Goal: Book appointment/travel/reservation

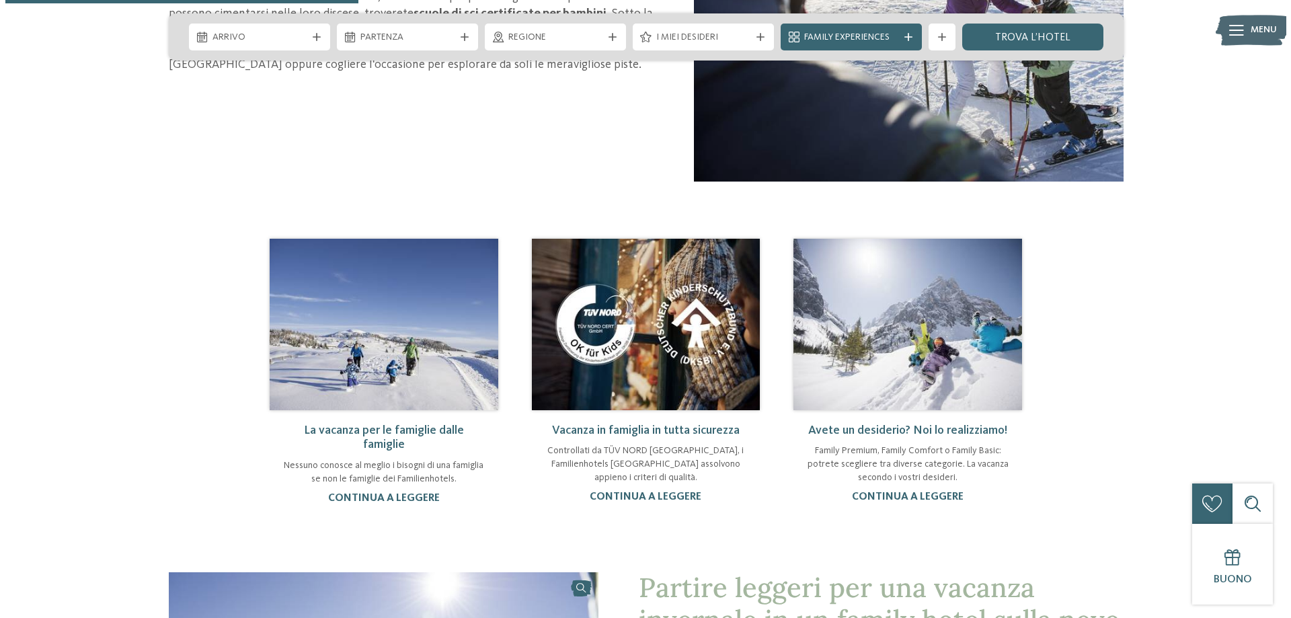
scroll to position [874, 0]
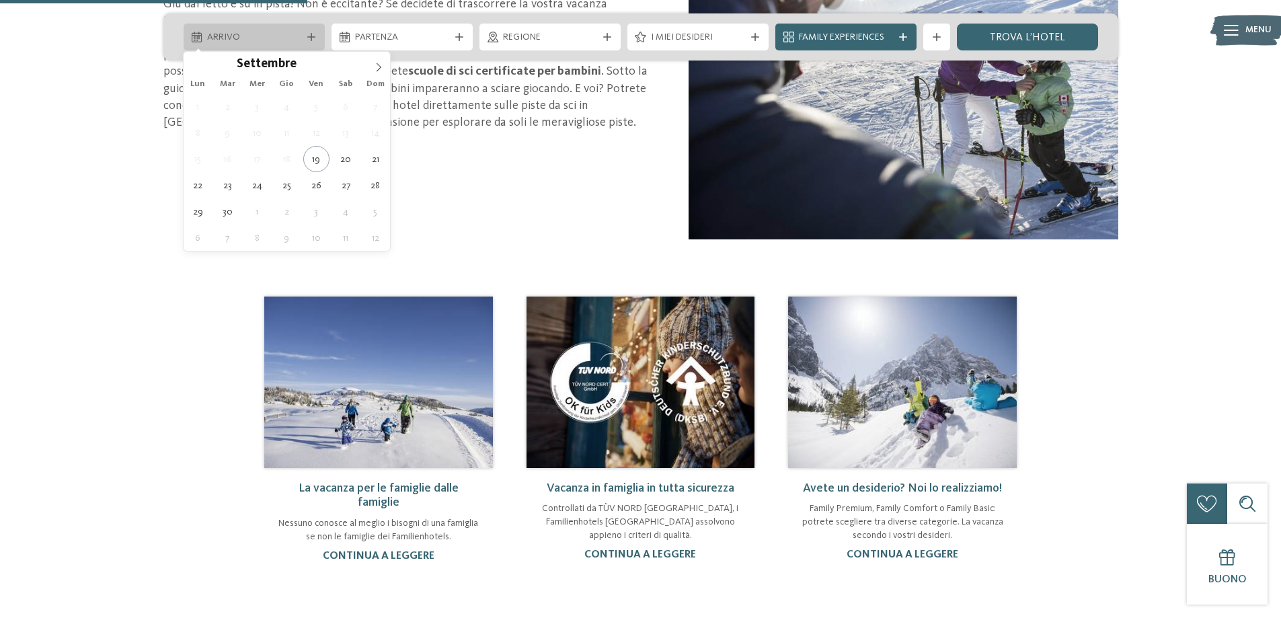
click at [269, 36] on span "Arrivo" at bounding box center [254, 37] width 94 height 13
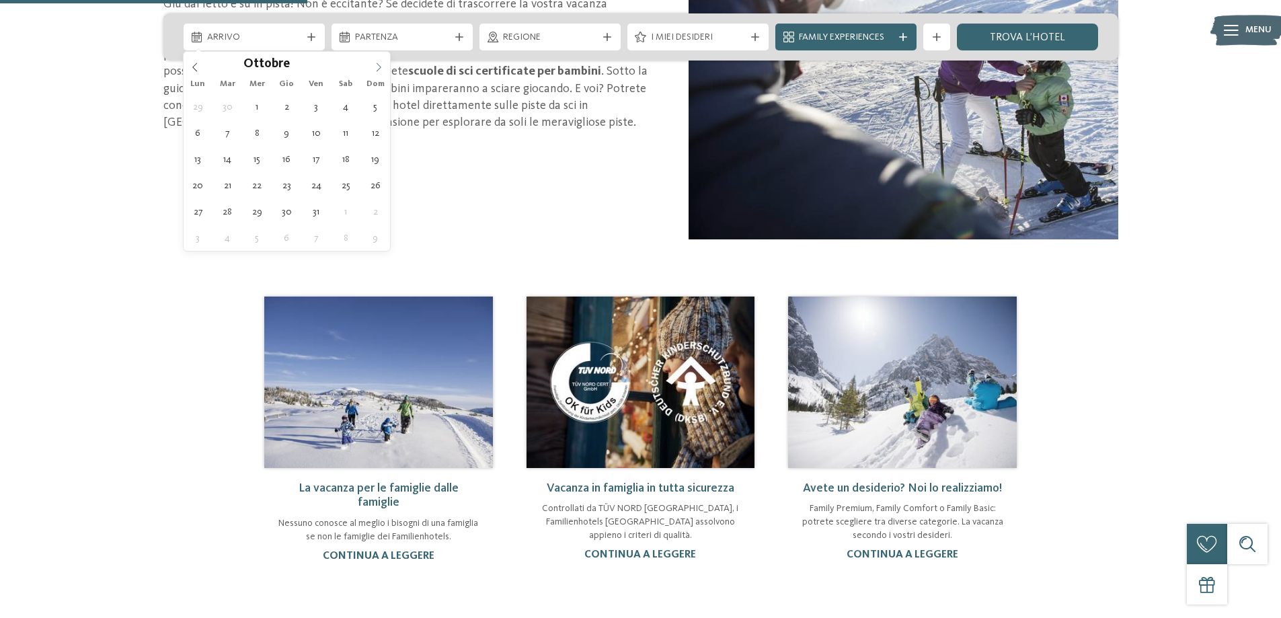
click at [380, 66] on icon at bounding box center [378, 67] width 5 height 9
type input "****"
click at [380, 66] on icon at bounding box center [378, 67] width 5 height 9
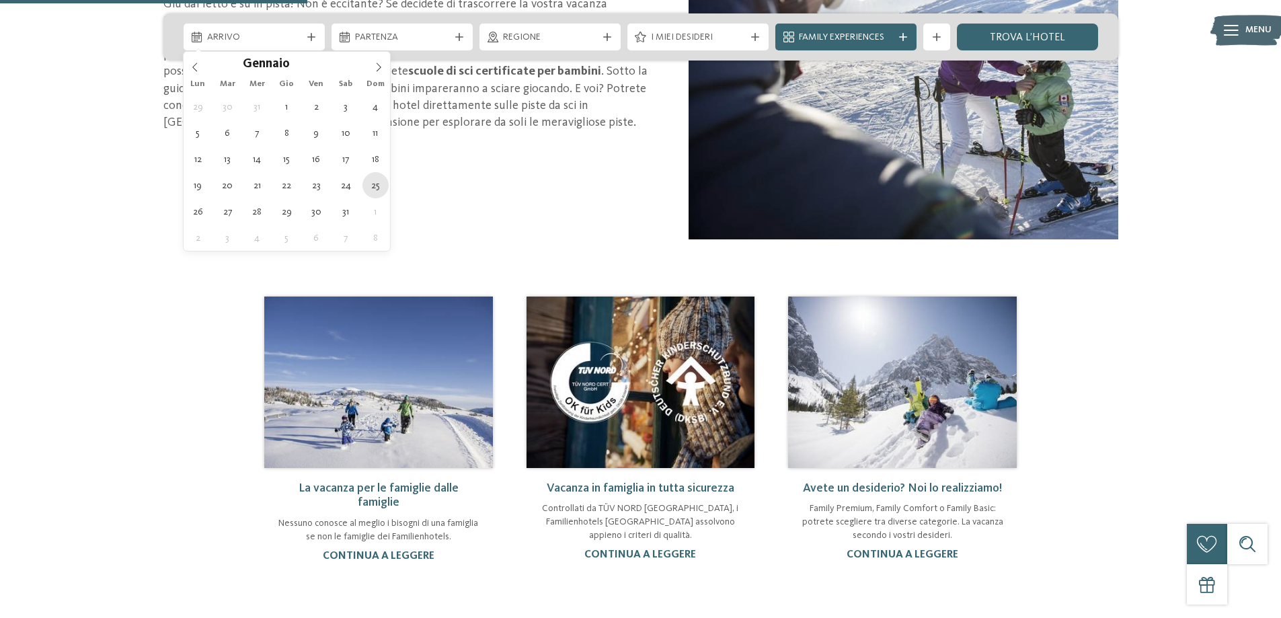
type div "[DATE]"
type input "****"
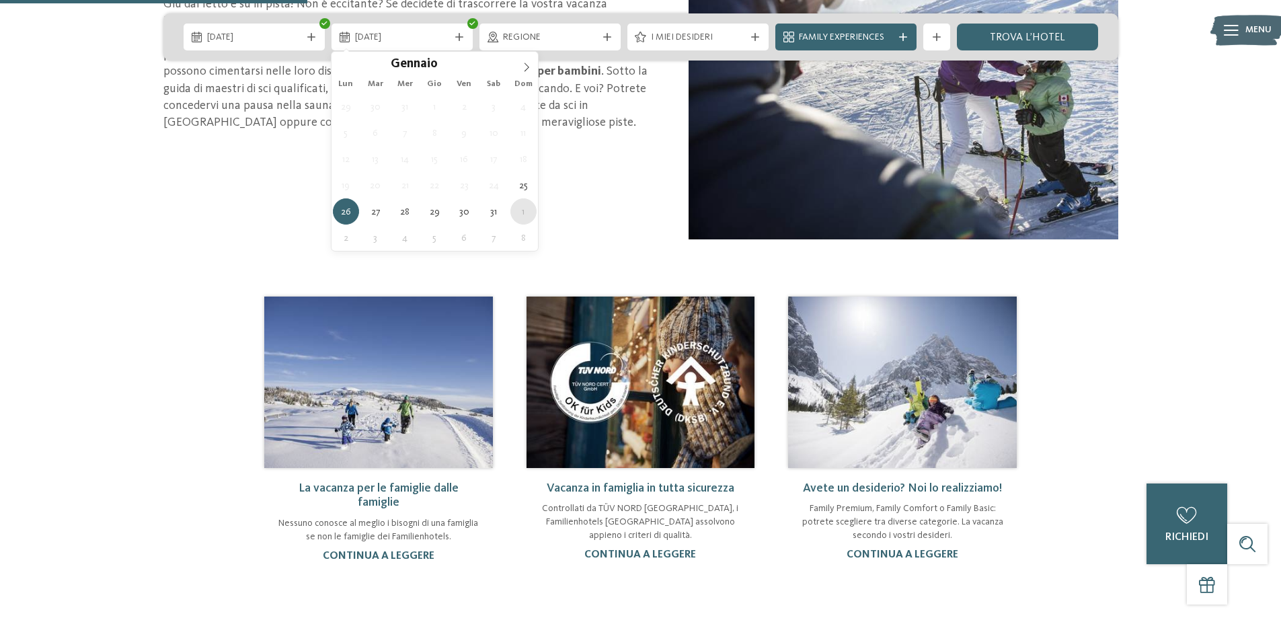
type div "[DATE]"
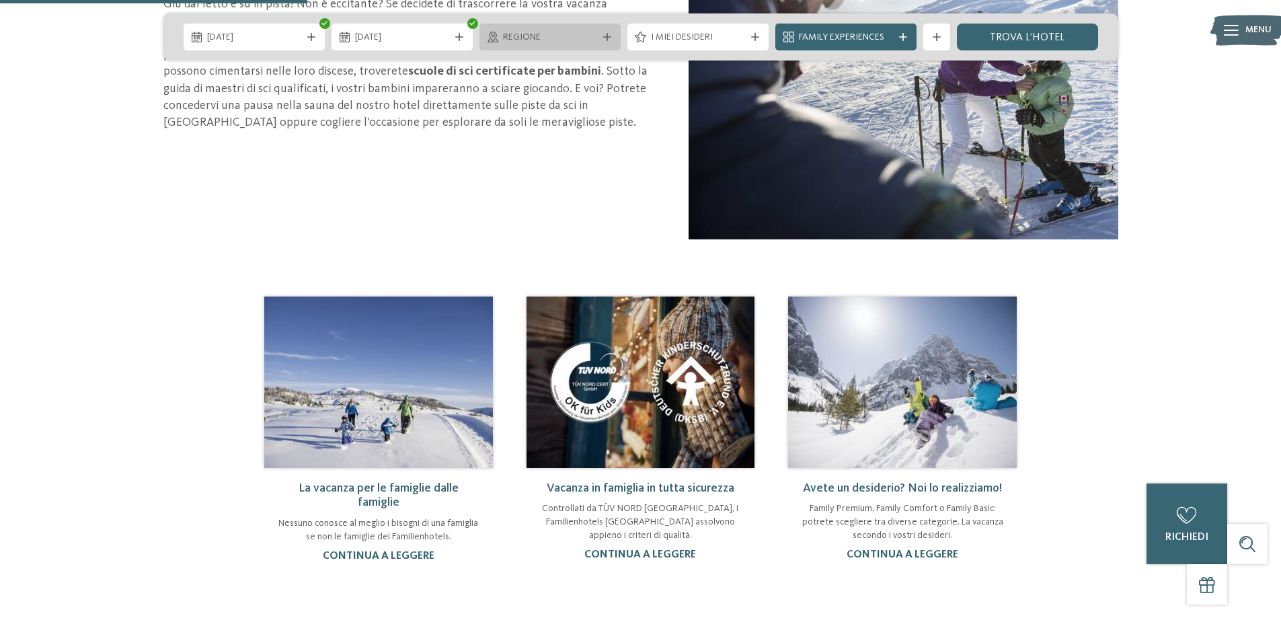
click at [542, 34] on span "Regione" at bounding box center [550, 37] width 94 height 13
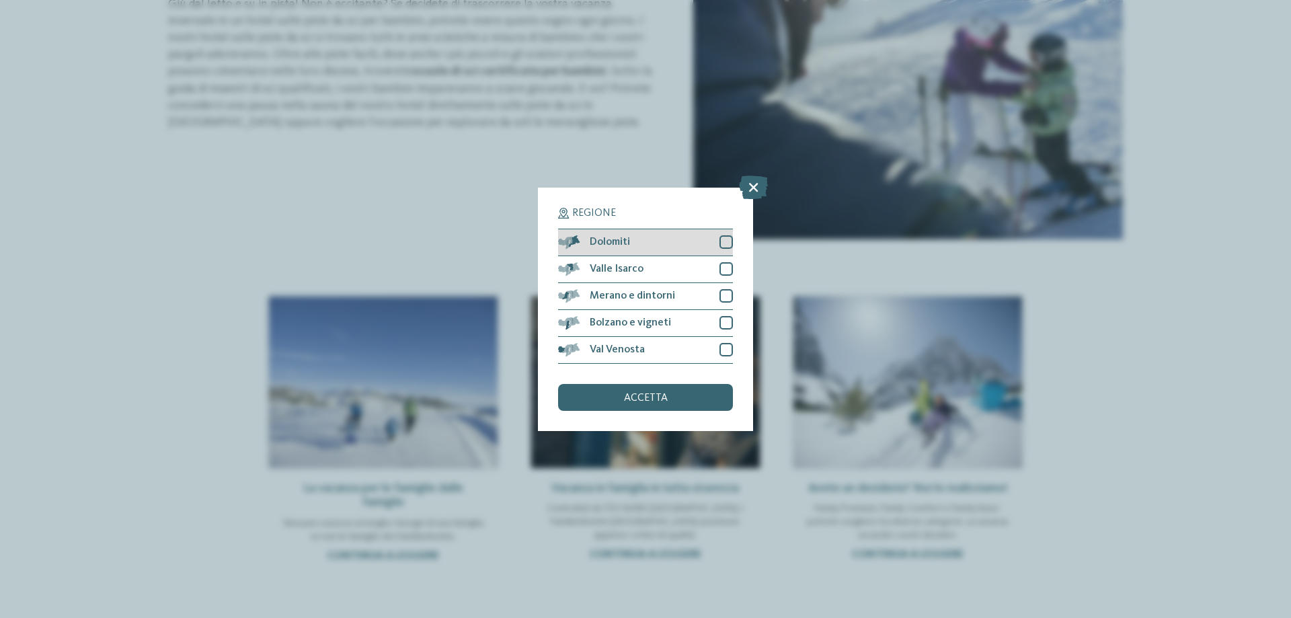
click at [692, 241] on div "Dolomiti" at bounding box center [645, 242] width 175 height 27
click at [707, 395] on div "accetta" at bounding box center [645, 397] width 175 height 27
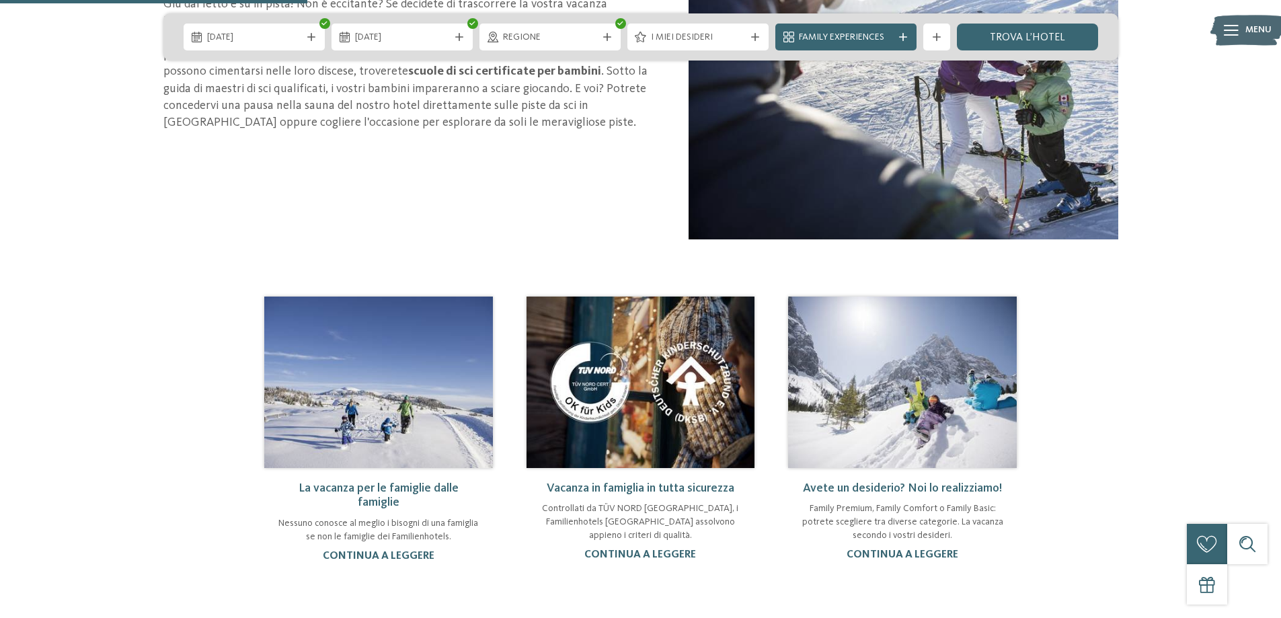
click at [713, 38] on span "I miei desideri" at bounding box center [698, 37] width 94 height 13
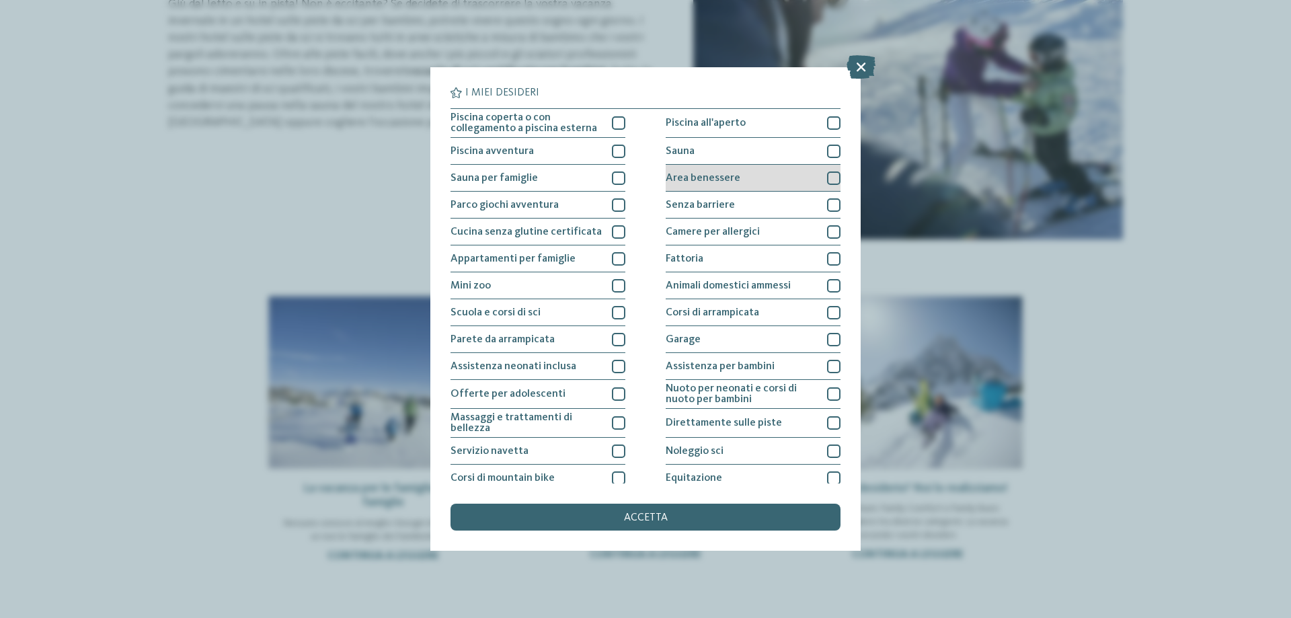
click at [811, 168] on div "Area benessere" at bounding box center [753, 178] width 175 height 27
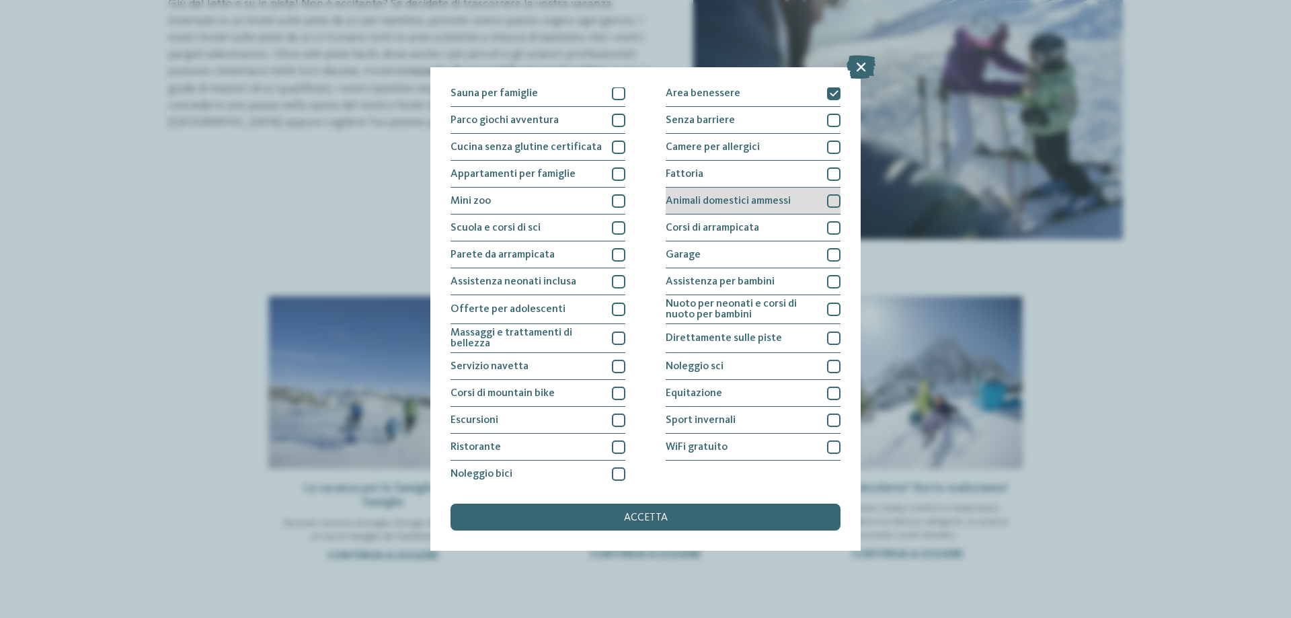
scroll to position [89, 0]
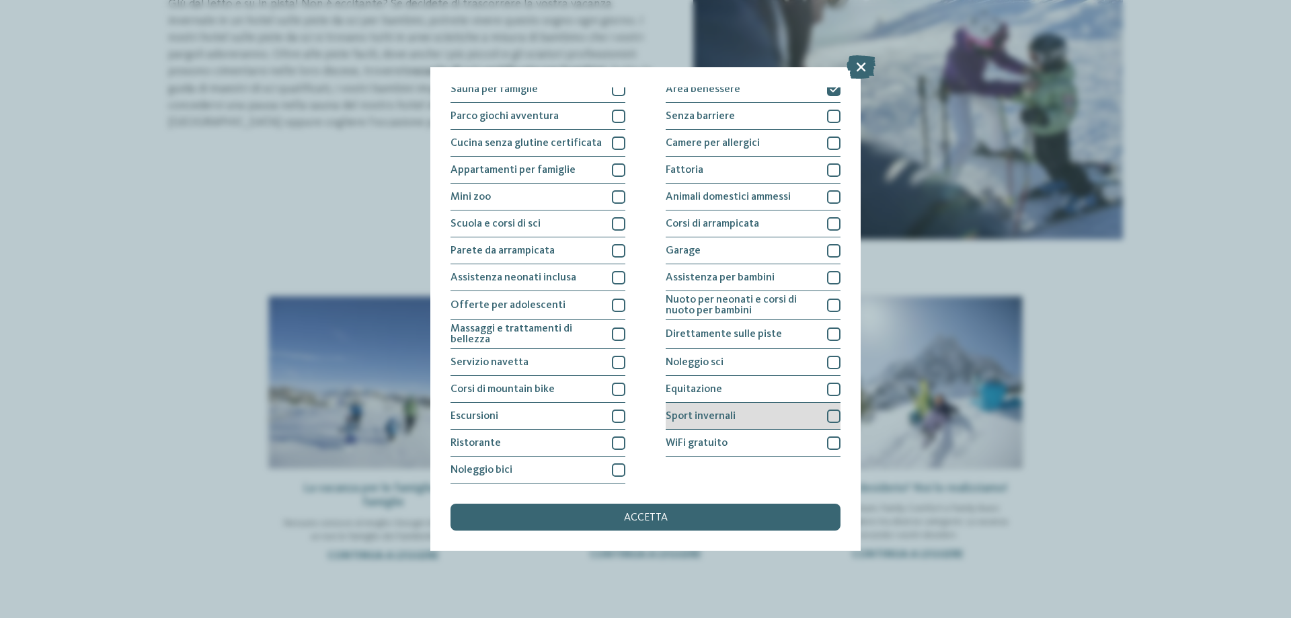
click at [735, 419] on div "Sport invernali" at bounding box center [753, 416] width 175 height 27
click at [737, 356] on div "Noleggio sci" at bounding box center [753, 362] width 175 height 27
click at [749, 331] on span "Direttamente sulle piste" at bounding box center [724, 334] width 116 height 11
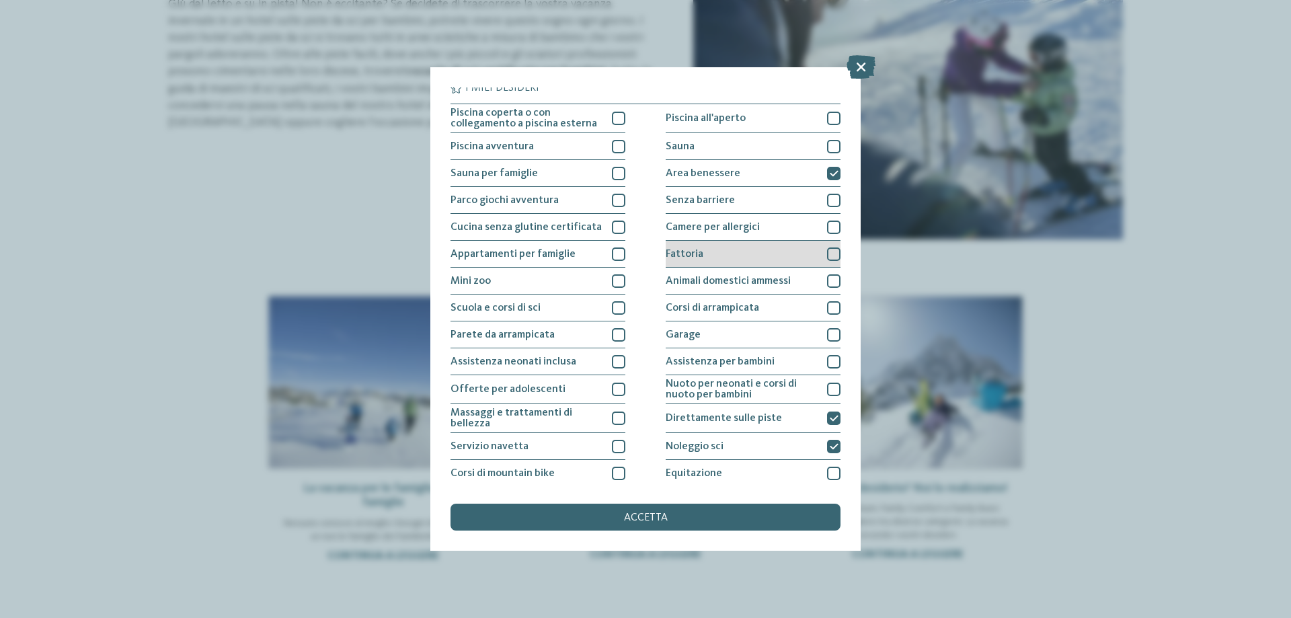
scroll to position [0, 0]
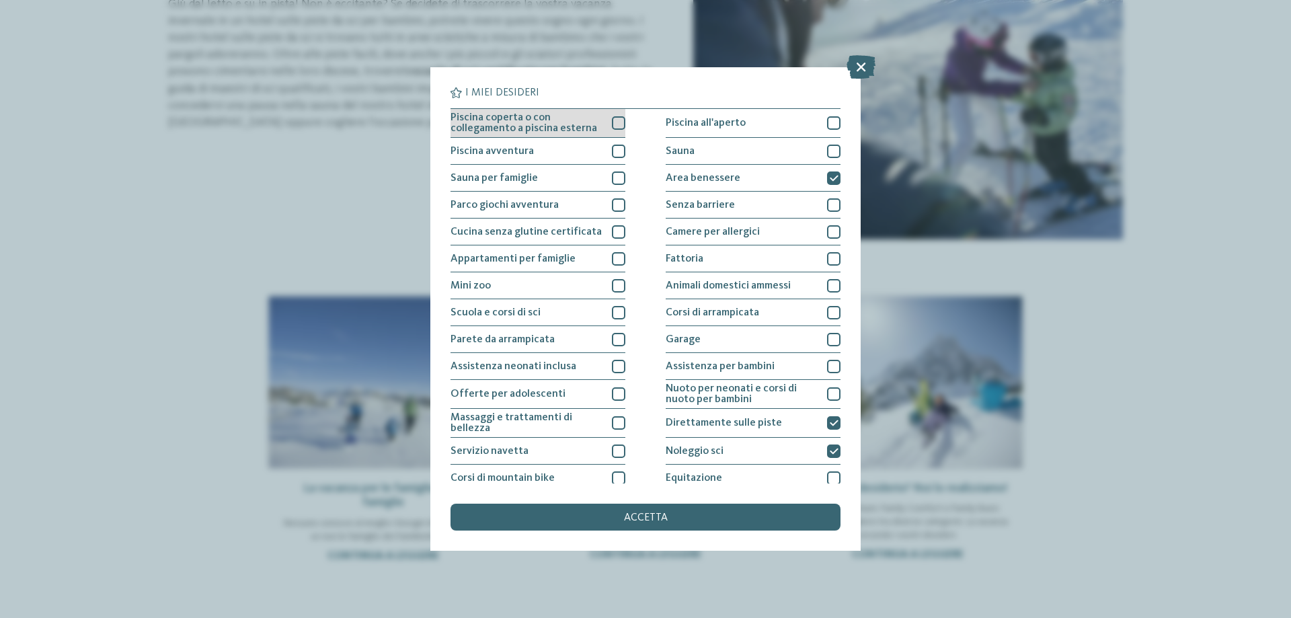
click at [584, 131] on span "Piscina coperta o con collegamento a piscina esterna" at bounding box center [525, 123] width 151 height 22
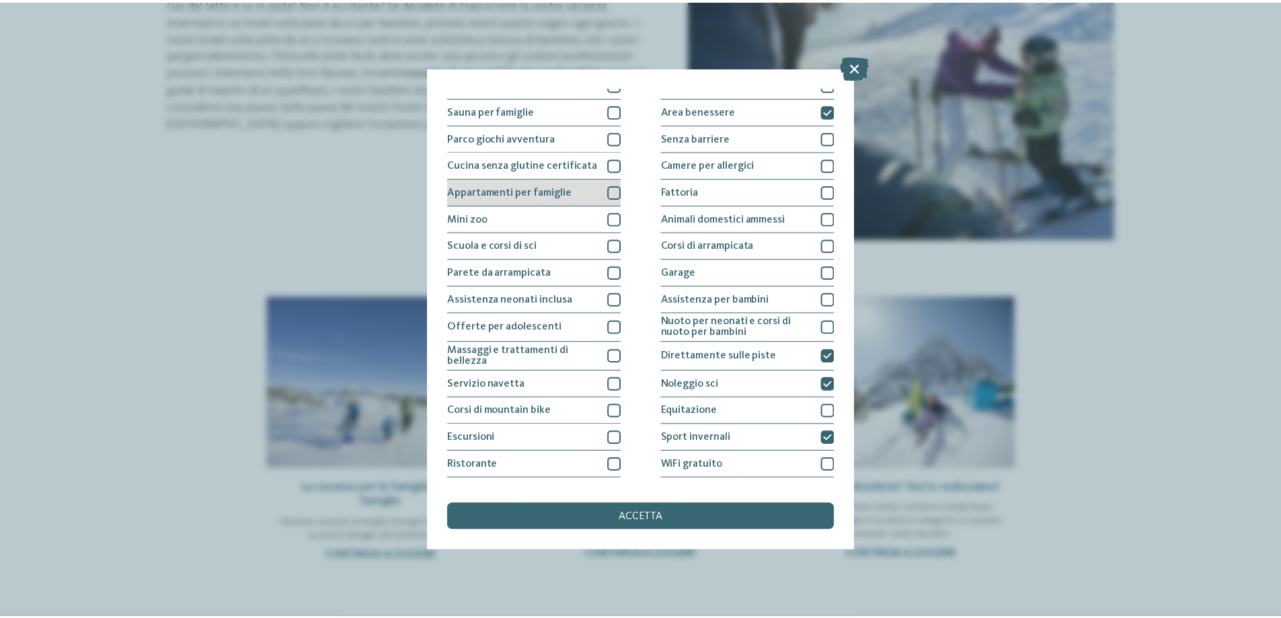
scroll to position [89, 0]
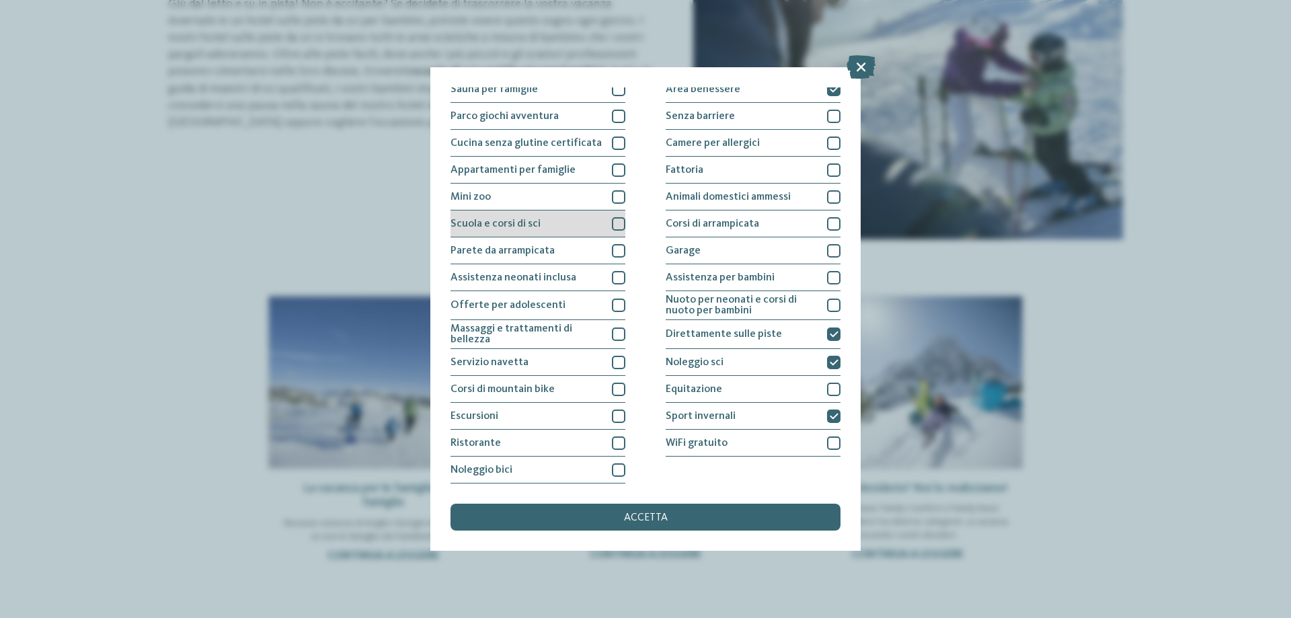
click at [544, 225] on div "Scuola e corsi di sci" at bounding box center [537, 223] width 175 height 27
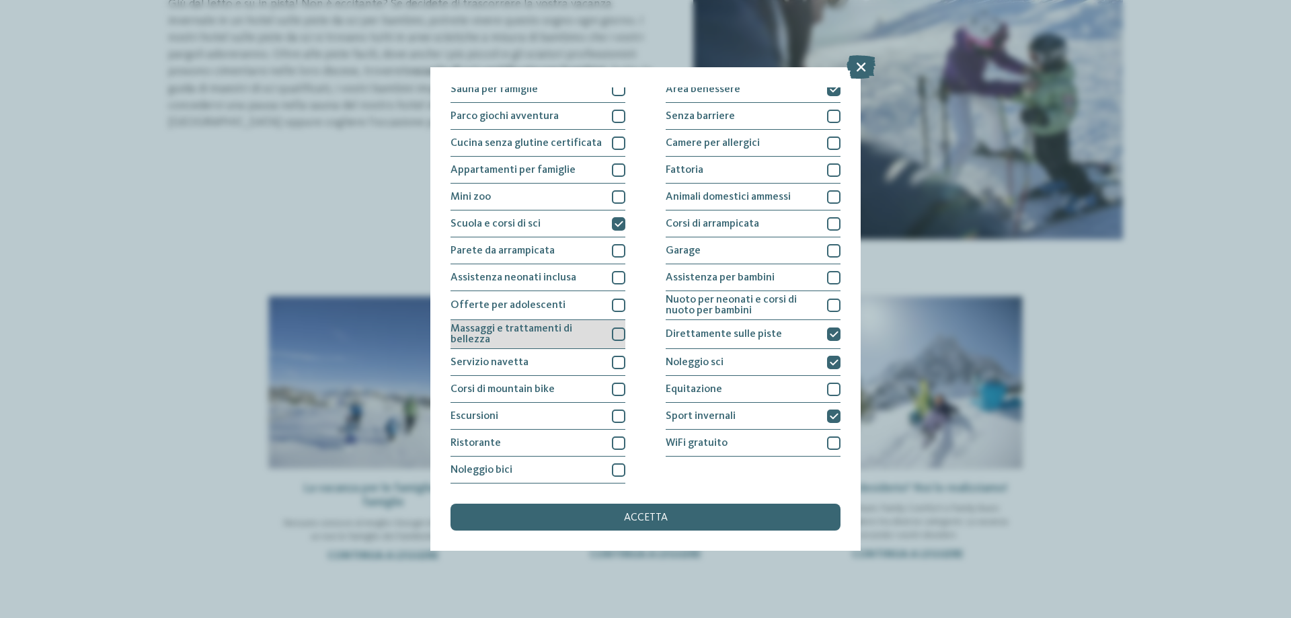
click at [563, 337] on span "Massaggi e trattamenti di bellezza" at bounding box center [525, 334] width 151 height 22
click at [557, 365] on div "Servizio navetta" at bounding box center [537, 362] width 175 height 27
click at [602, 517] on div "accetta" at bounding box center [645, 517] width 390 height 27
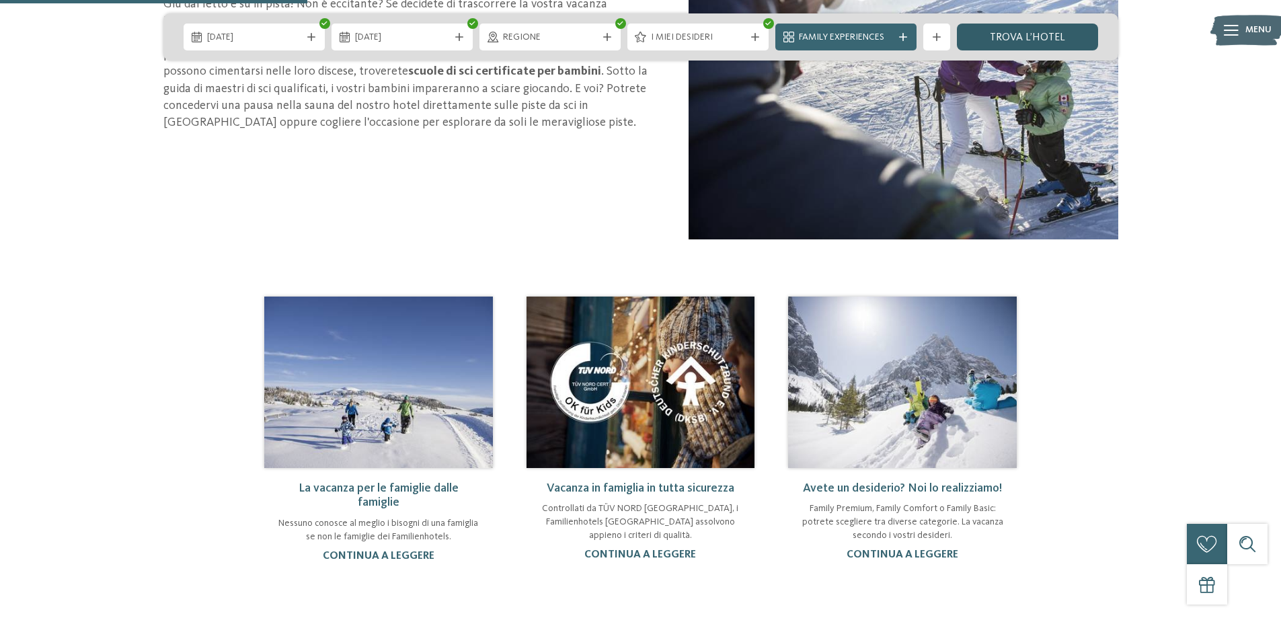
click at [1032, 37] on link "trova l’hotel" at bounding box center [1027, 37] width 141 height 27
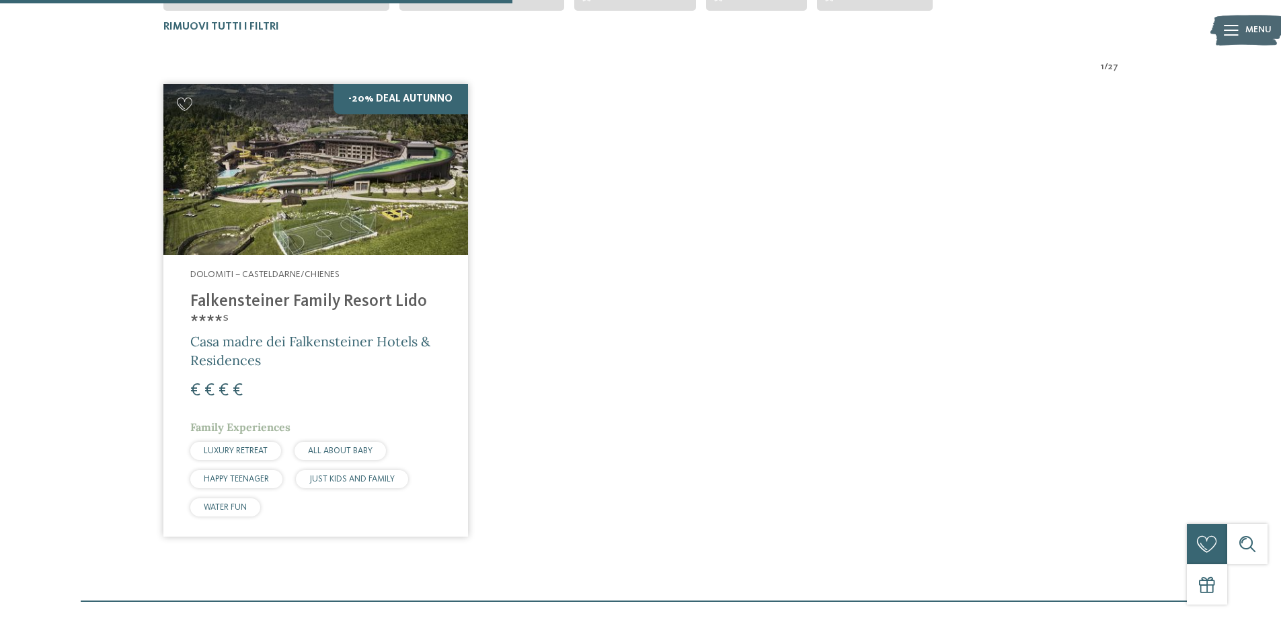
click at [338, 314] on h4 "Falkensteiner Family Resort Lido ****ˢ" at bounding box center [315, 312] width 251 height 40
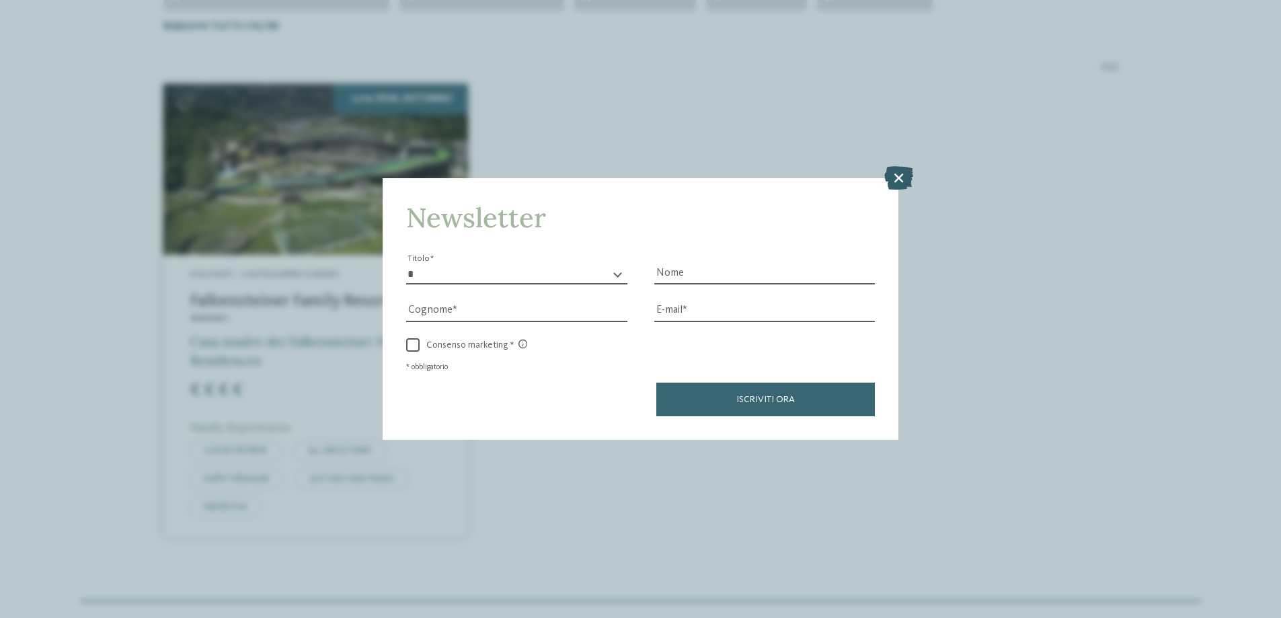
click at [906, 169] on icon at bounding box center [898, 178] width 29 height 24
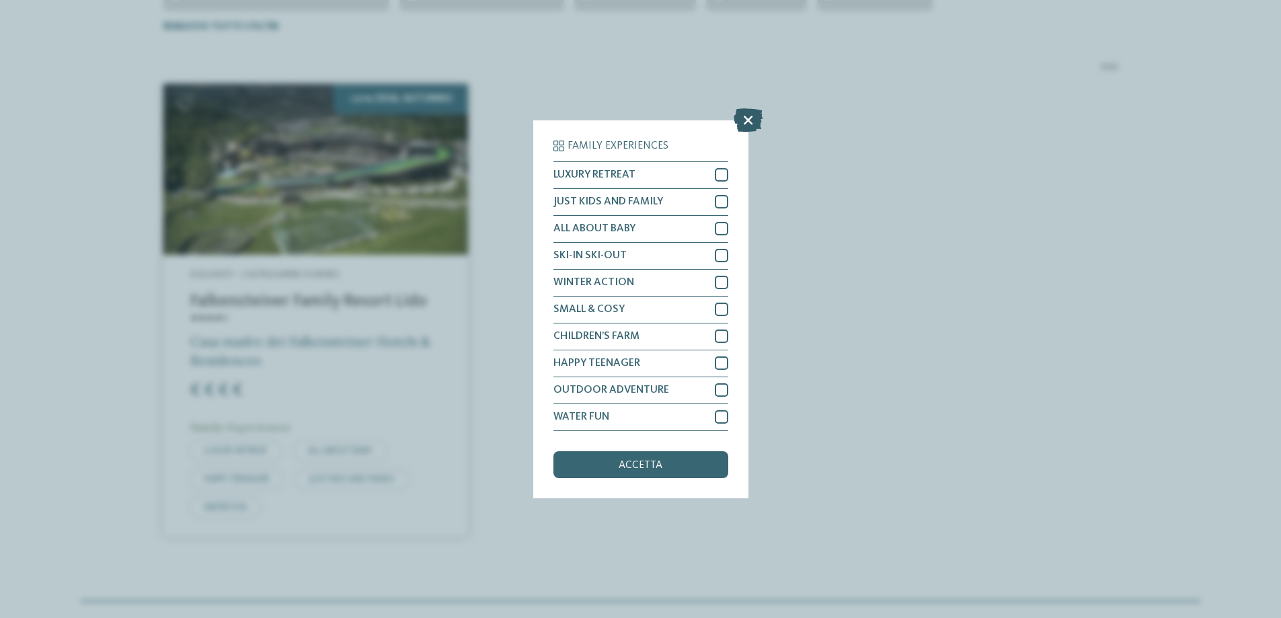
click at [762, 114] on icon at bounding box center [747, 120] width 29 height 24
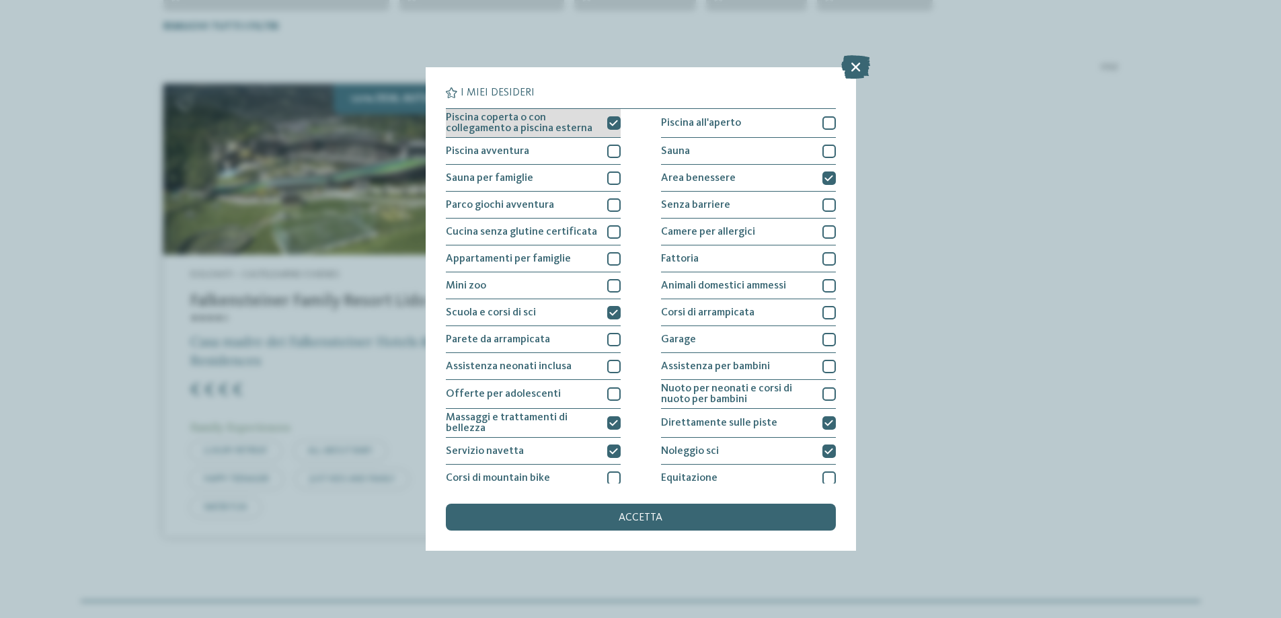
click at [614, 124] on icon at bounding box center [613, 123] width 9 height 8
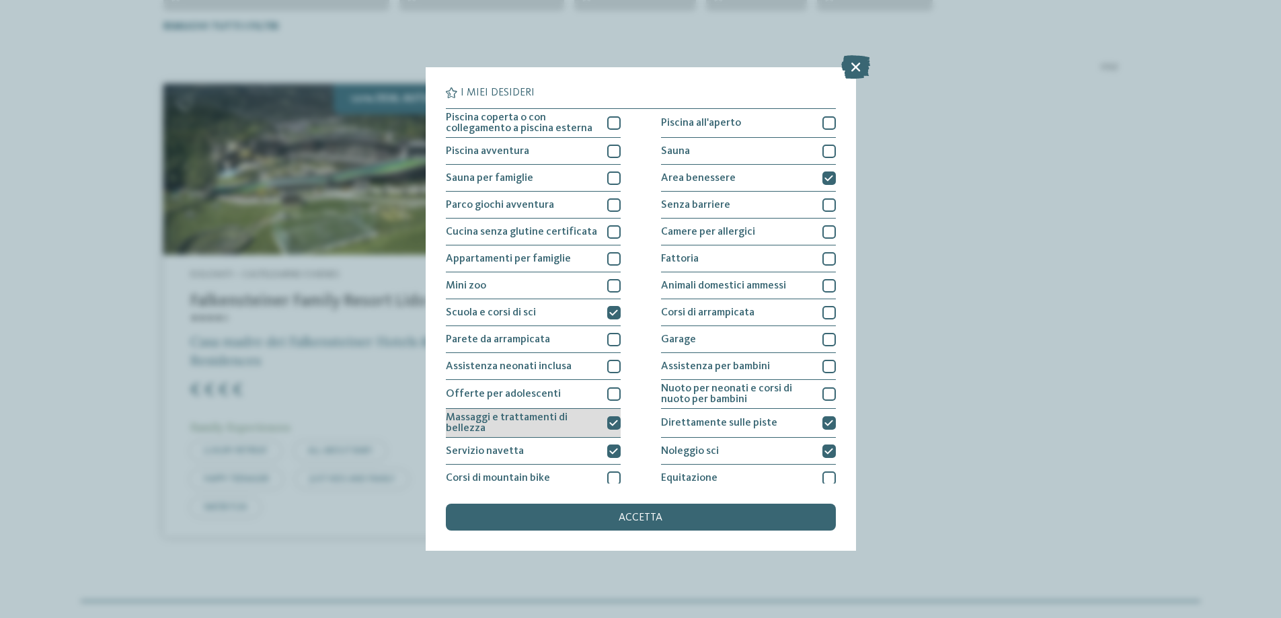
click at [591, 426] on span "Massaggi e trattamenti di bellezza" at bounding box center [521, 423] width 151 height 22
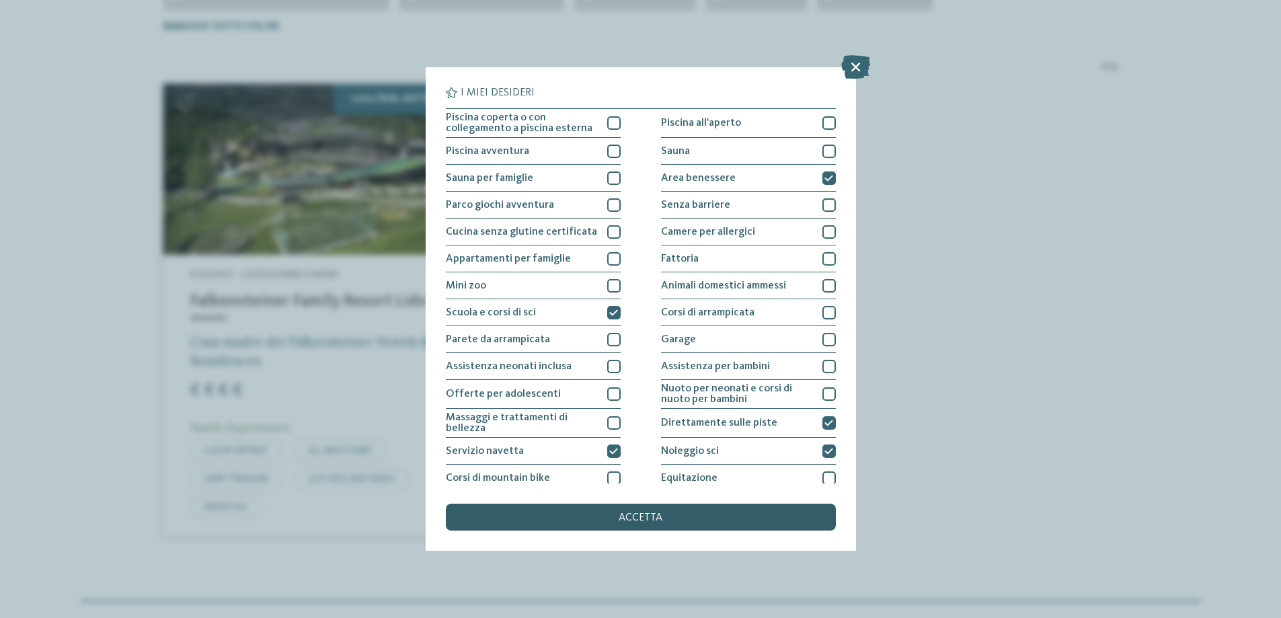
click at [644, 514] on span "accetta" at bounding box center [640, 517] width 44 height 11
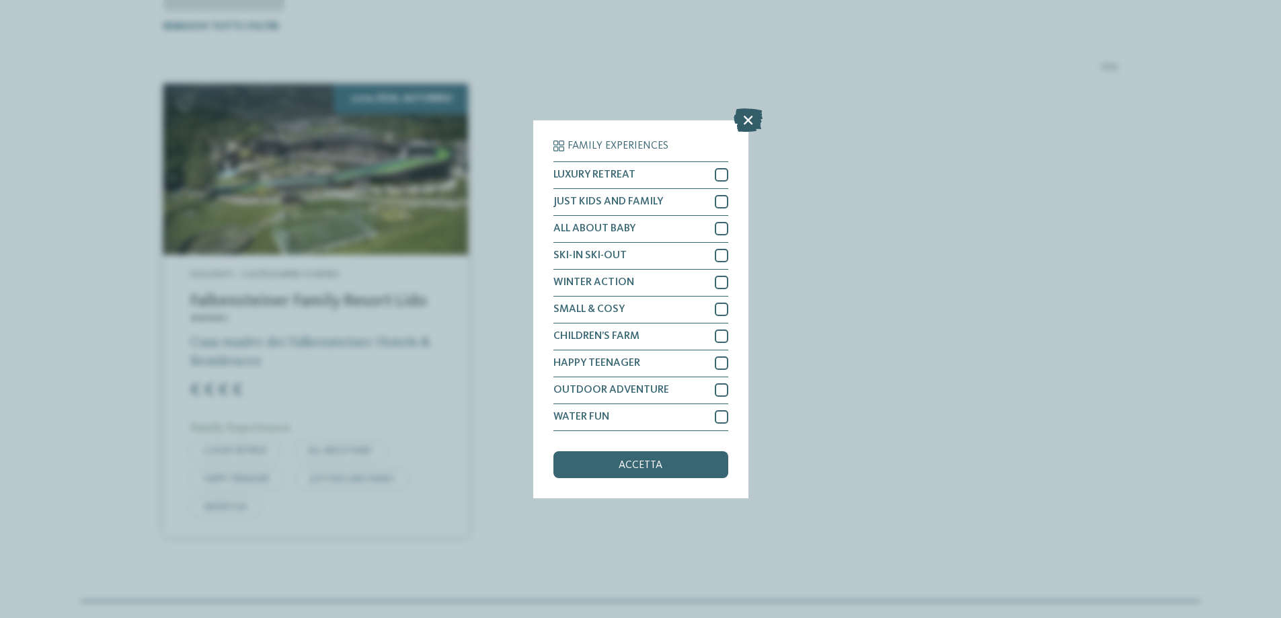
click at [761, 118] on icon at bounding box center [747, 120] width 29 height 24
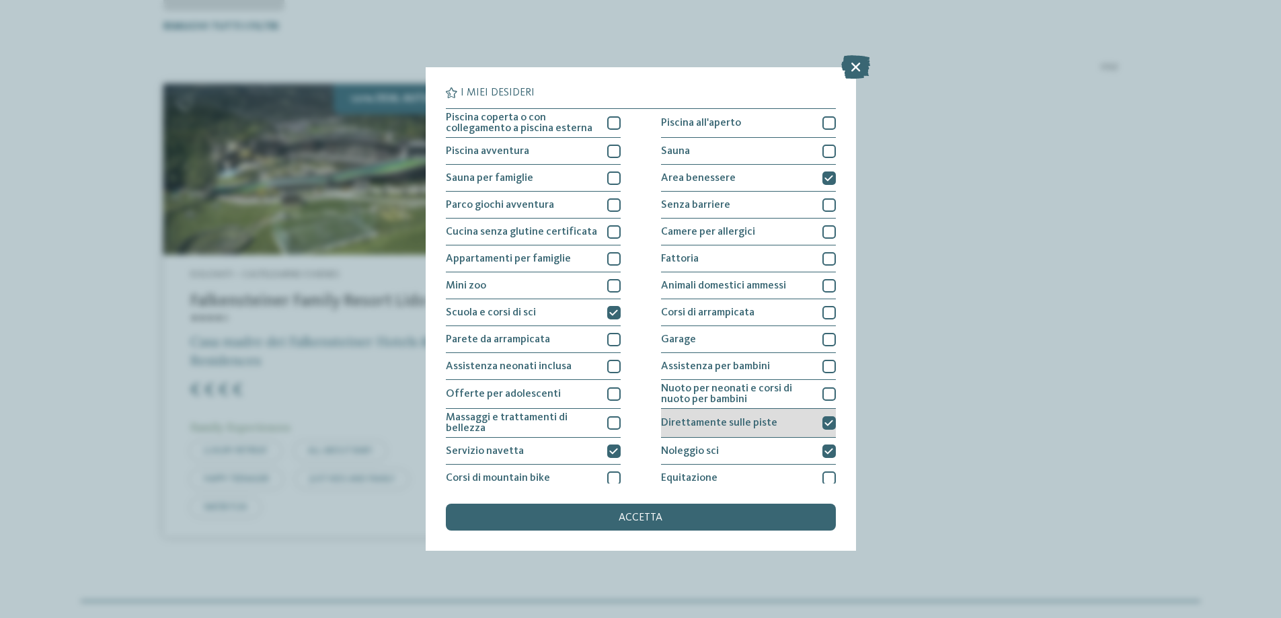
click at [768, 409] on div "Direttamente sulle piste" at bounding box center [748, 423] width 175 height 29
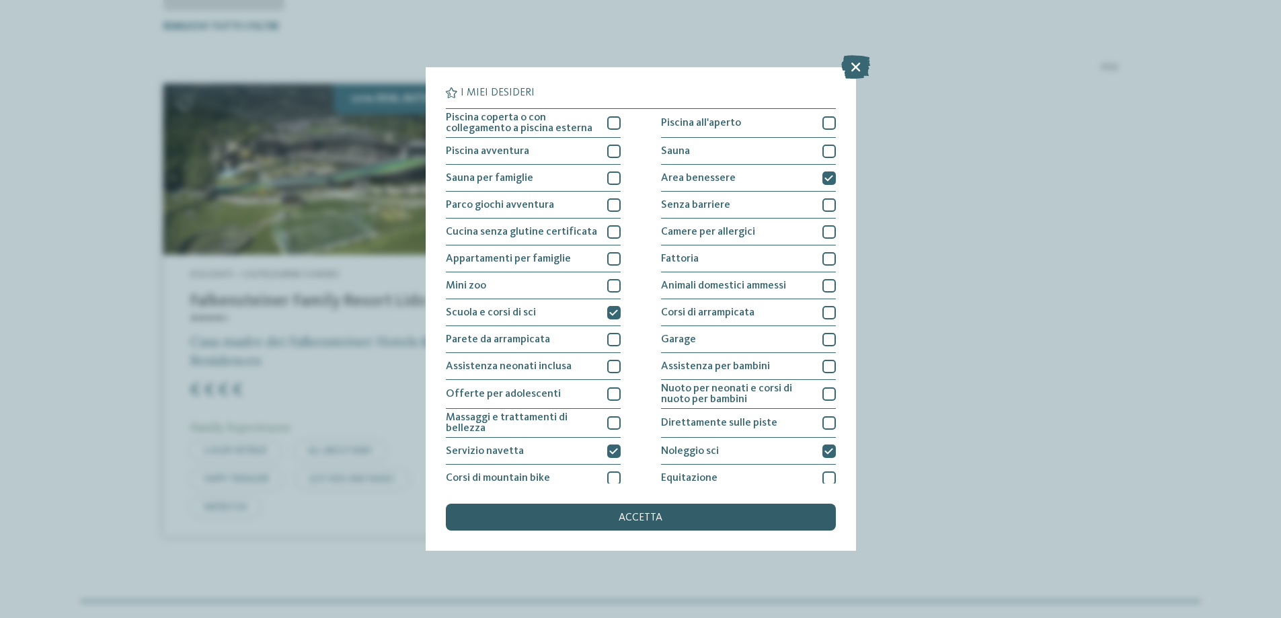
click at [706, 521] on div "accetta" at bounding box center [641, 517] width 390 height 27
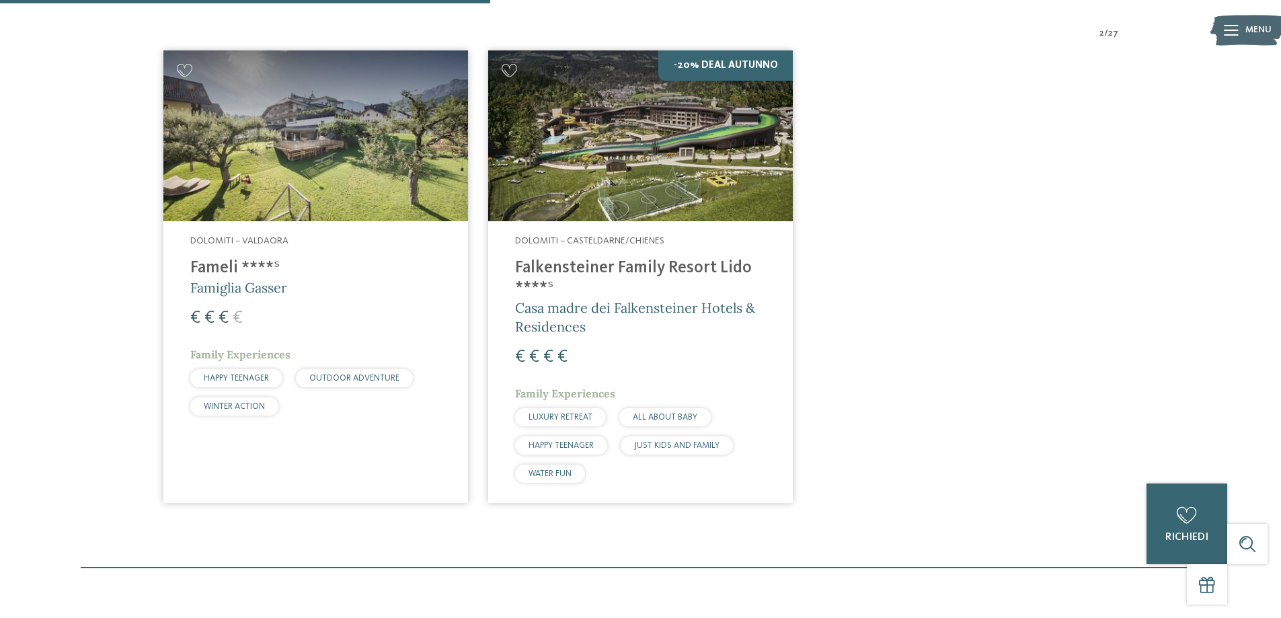
click at [333, 297] on h5 "Famiglia Gasser" at bounding box center [315, 287] width 251 height 19
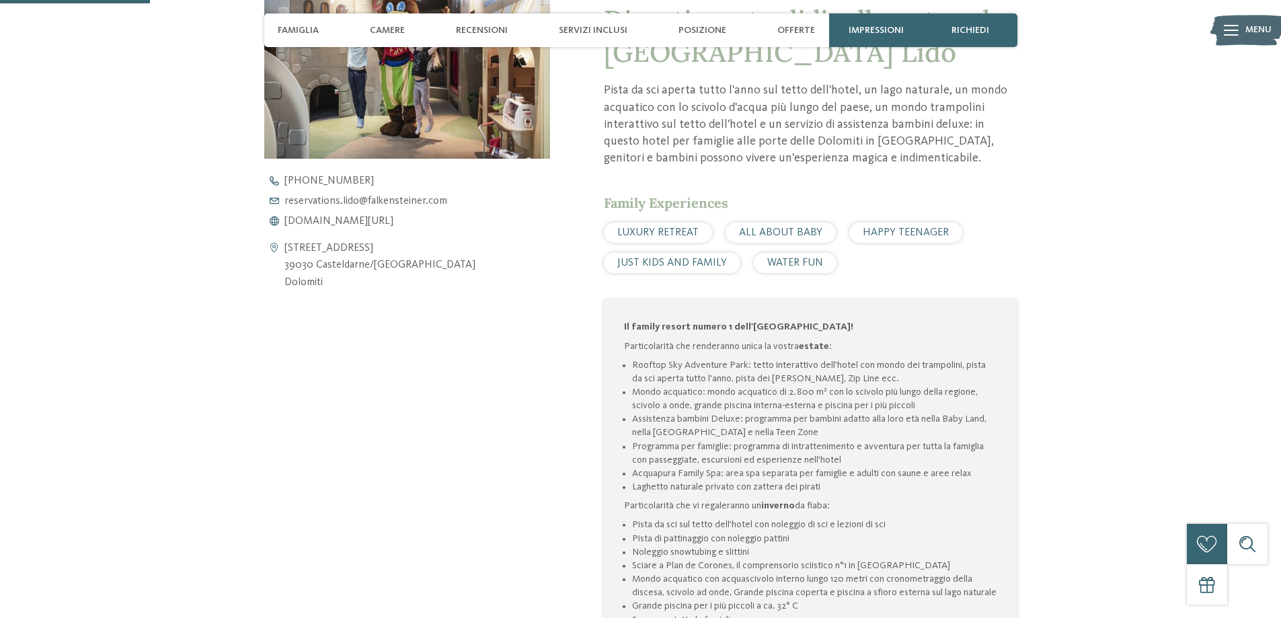
scroll to position [605, 0]
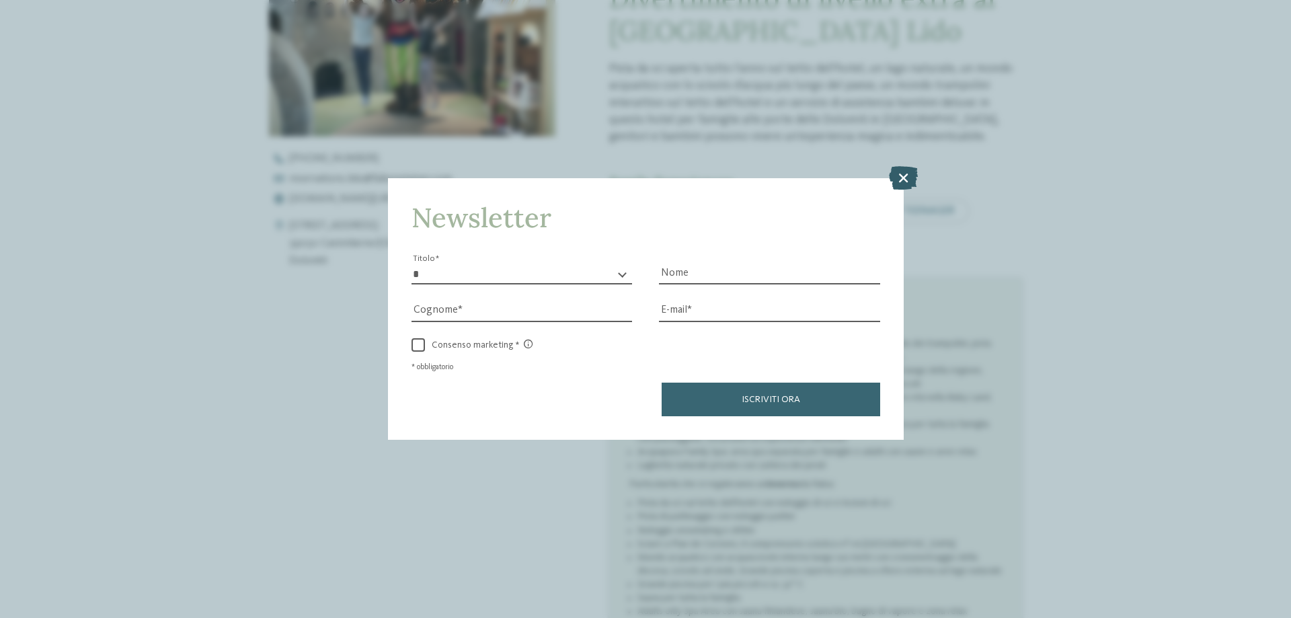
click at [903, 175] on icon at bounding box center [903, 178] width 29 height 24
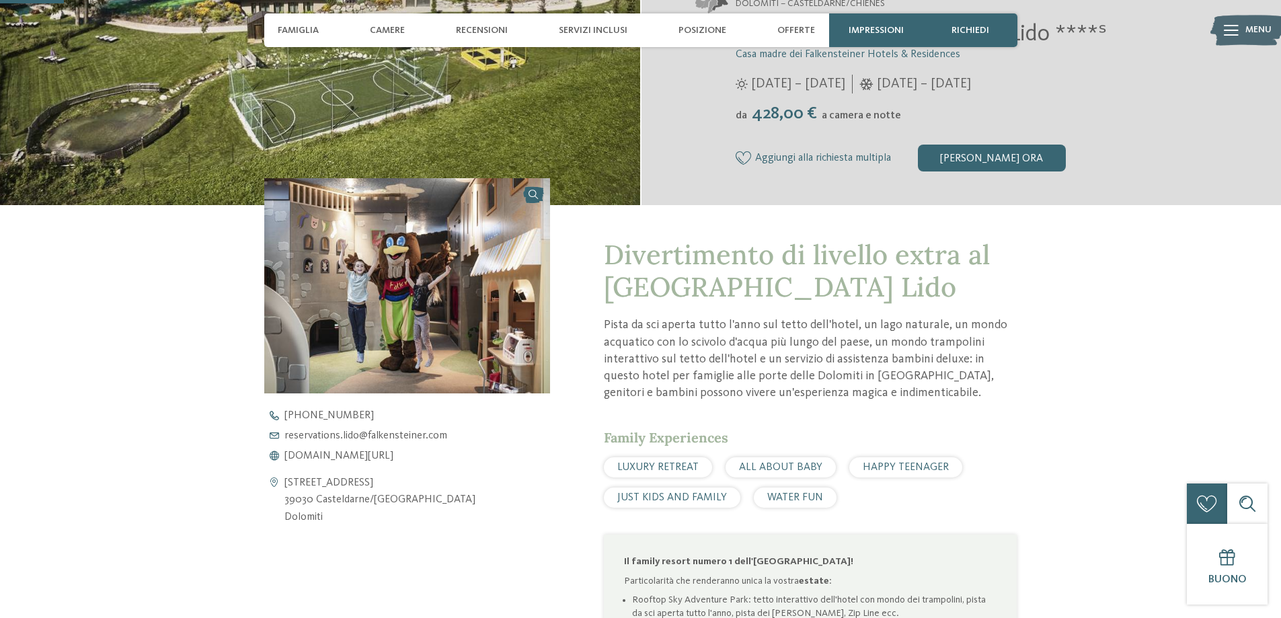
scroll to position [202, 0]
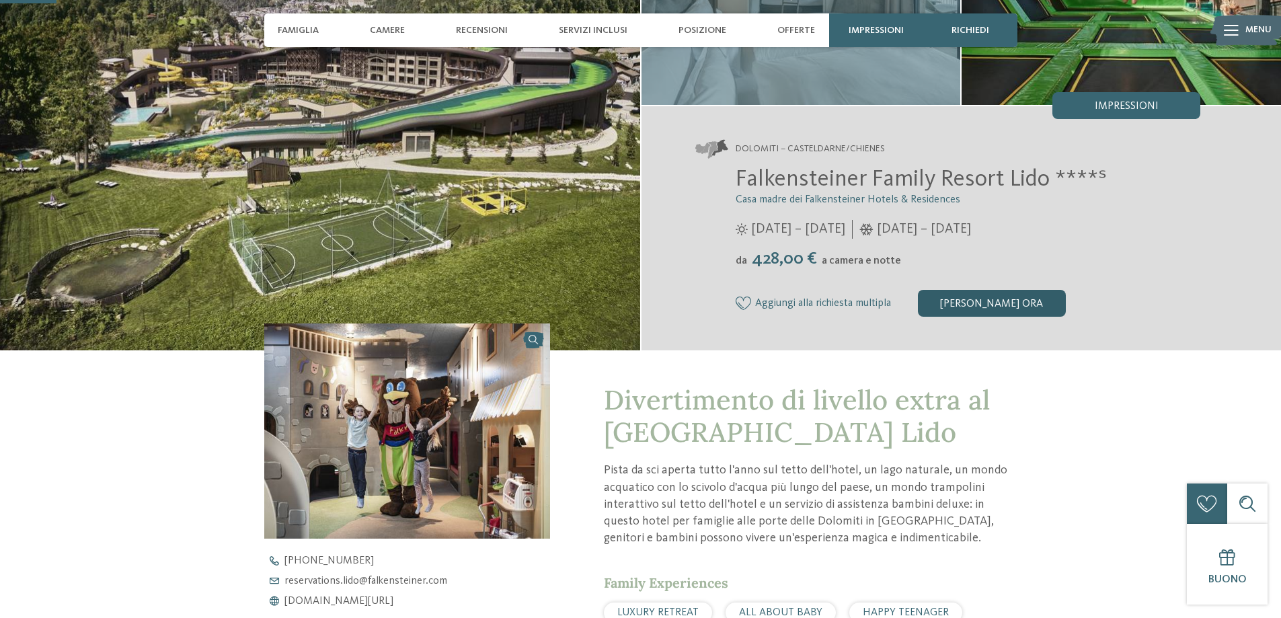
click at [986, 298] on div "[PERSON_NAME] ora" at bounding box center [992, 303] width 148 height 27
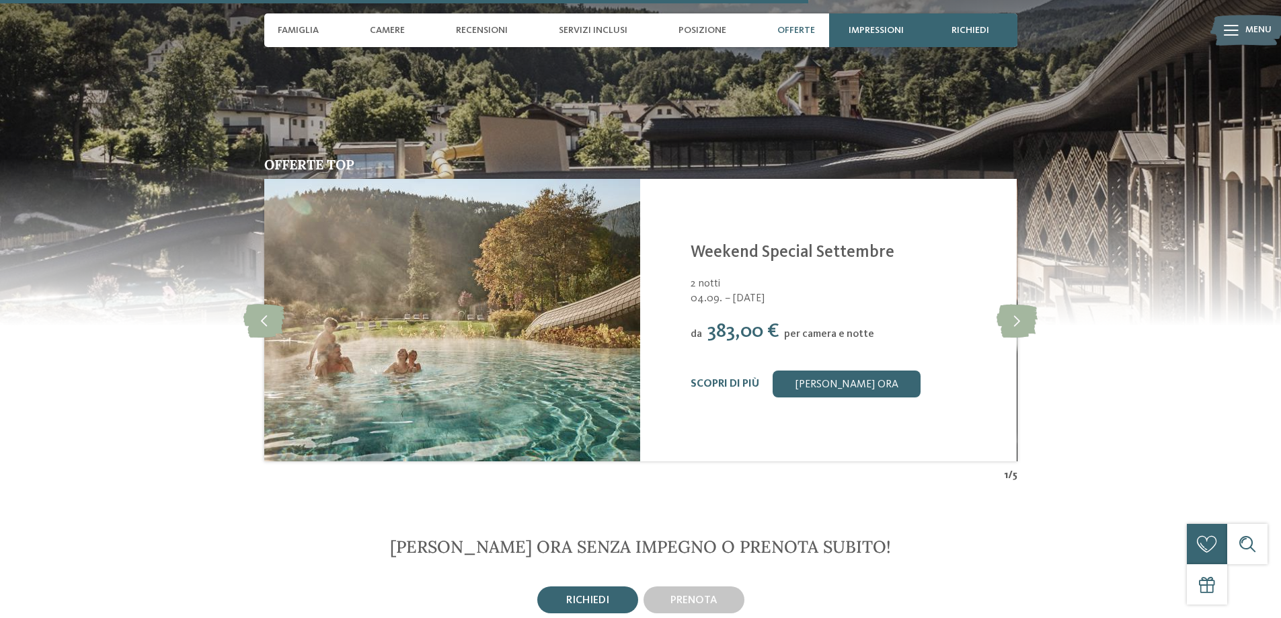
scroll to position [2878, 0]
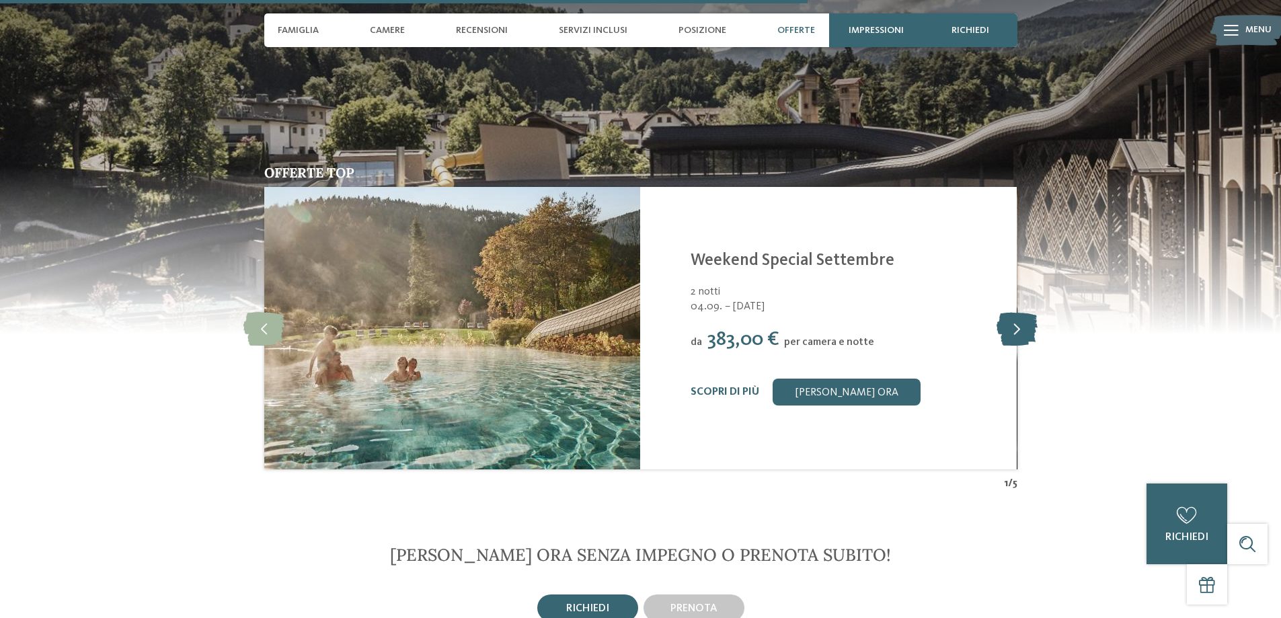
click at [1031, 327] on icon at bounding box center [1016, 328] width 41 height 34
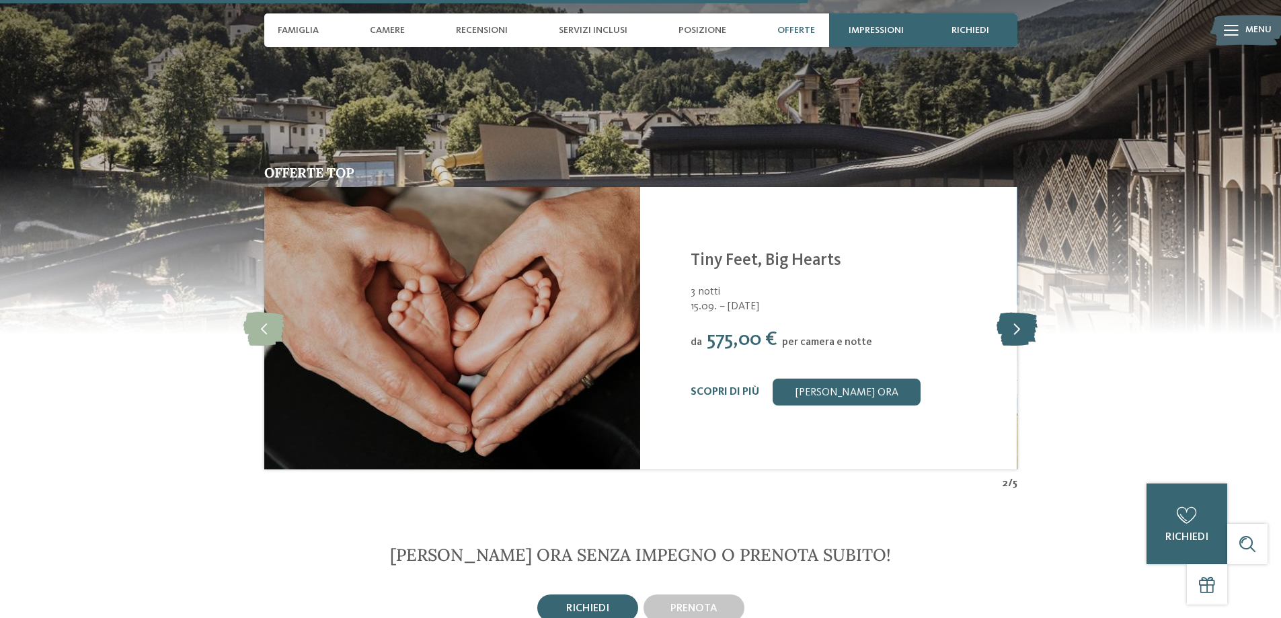
click at [1031, 327] on icon at bounding box center [1016, 328] width 41 height 34
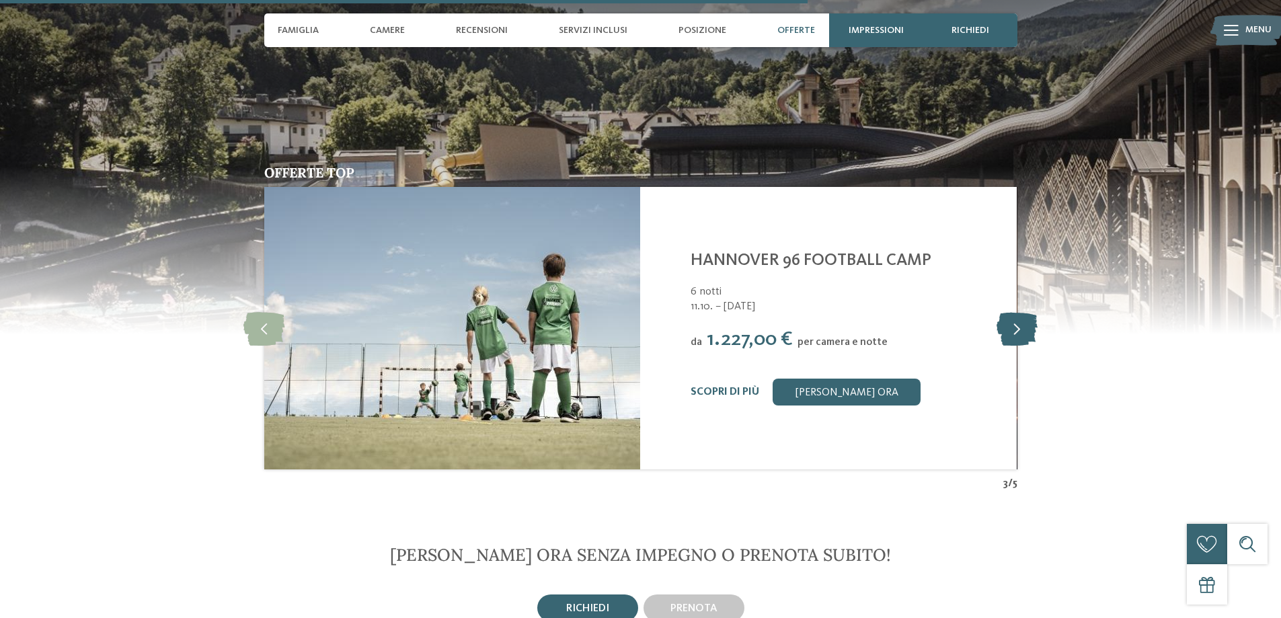
click at [1031, 327] on icon at bounding box center [1016, 328] width 41 height 34
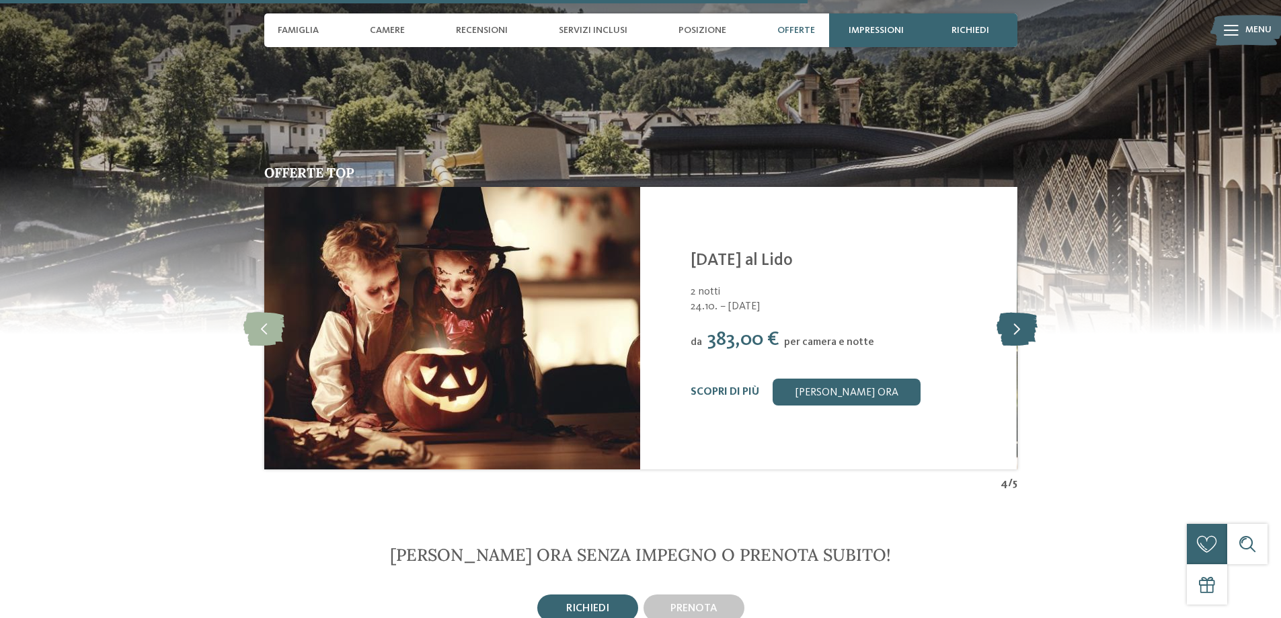
click at [1031, 327] on icon at bounding box center [1016, 328] width 41 height 34
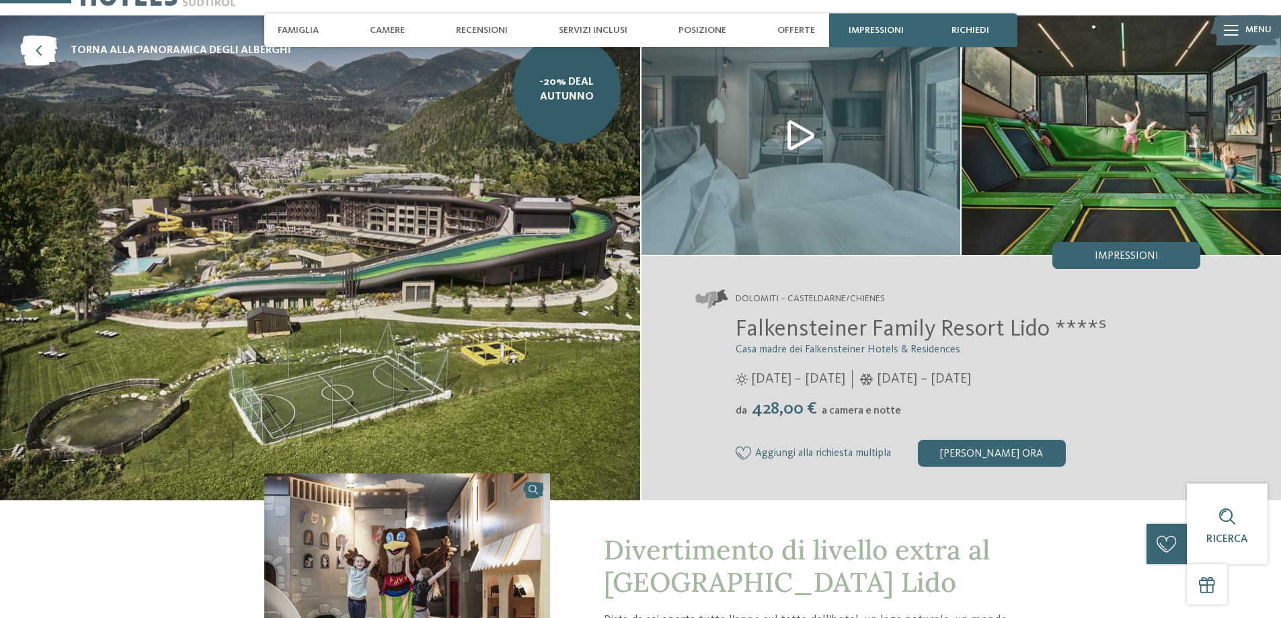
scroll to position [0, 0]
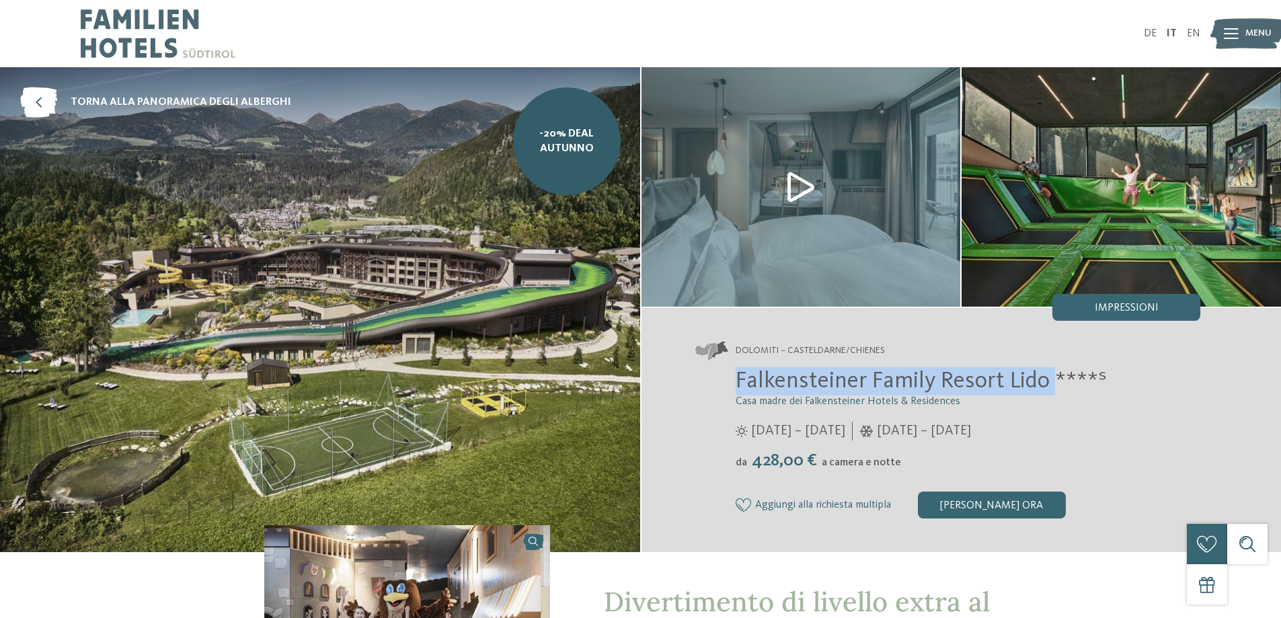
drag, startPoint x: 732, startPoint y: 385, endPoint x: 1053, endPoint y: 380, distance: 320.7
click at [1053, 380] on div "Falkensteiner Family Resort Lido ****ˢ Casa madre dei Falkensteiner Hotels & Re…" at bounding box center [948, 442] width 506 height 151
copy span "Falkensteiner Family Resort Lido"
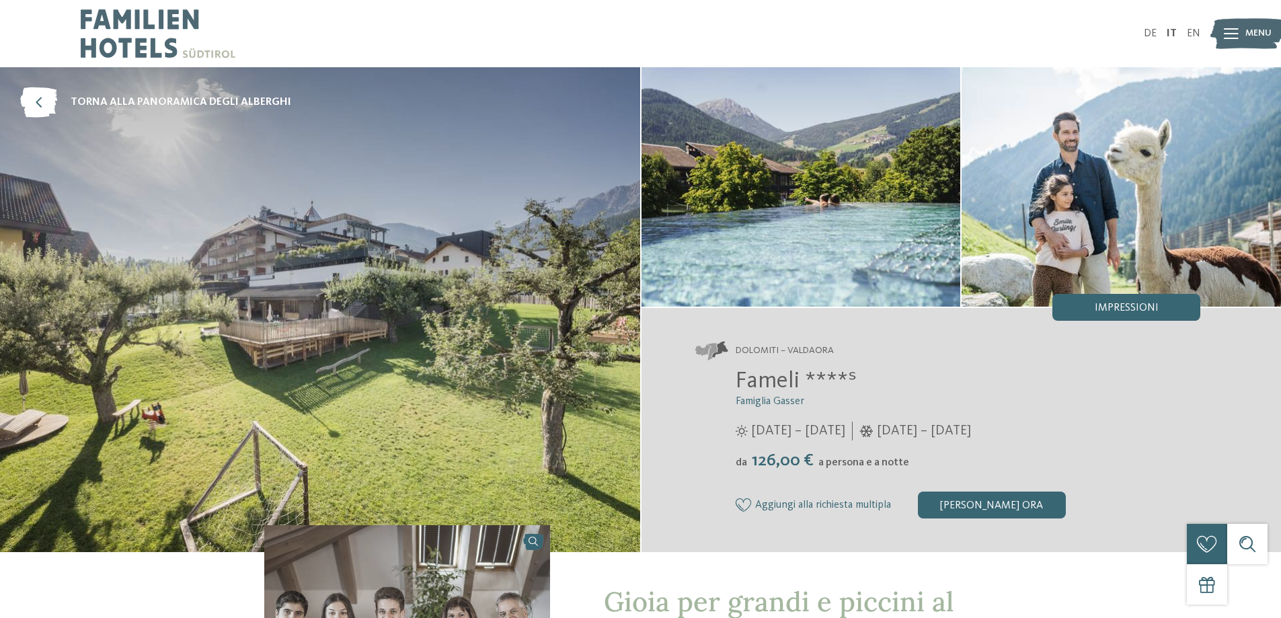
click at [732, 385] on div "Fameli ****ˢ Famiglia Gasser 28/05/2025 – 02/11/2025 05/12/2025 – 12/04/2026 da" at bounding box center [948, 442] width 506 height 151
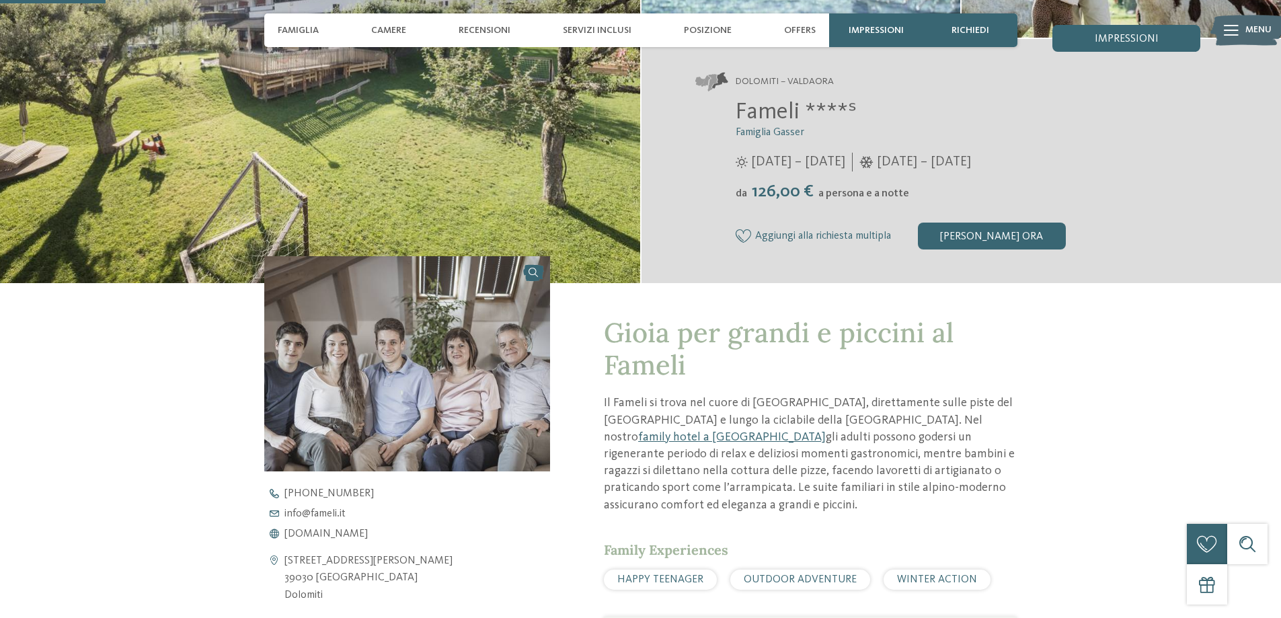
scroll to position [538, 0]
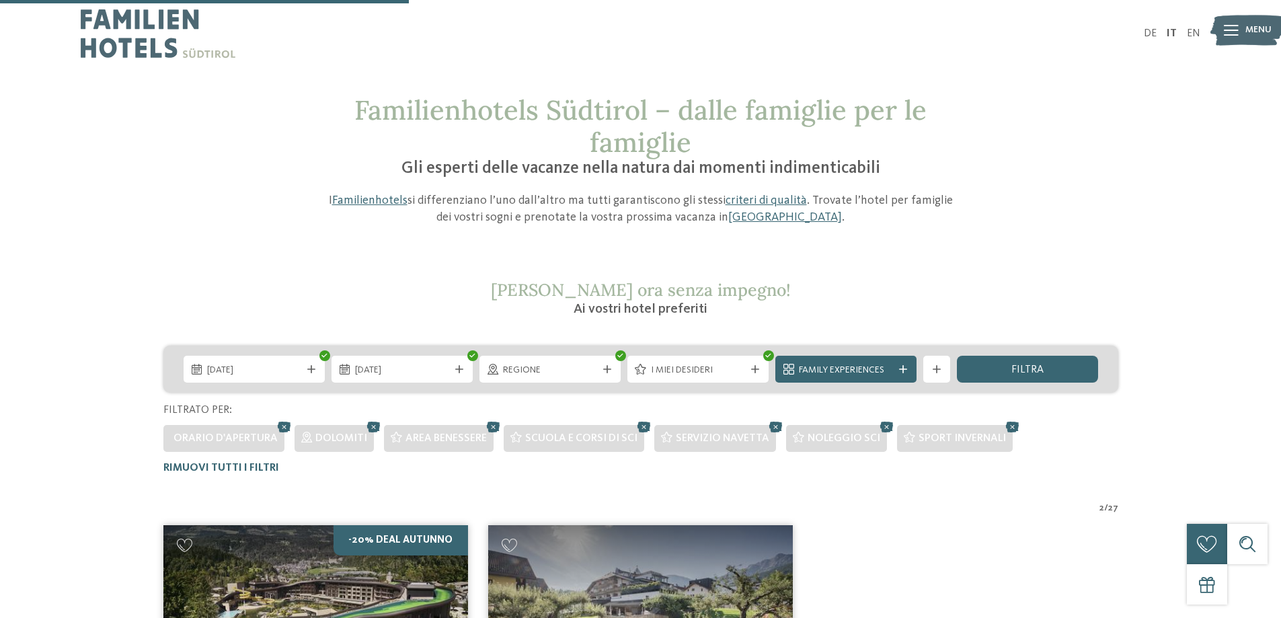
scroll to position [368, 0]
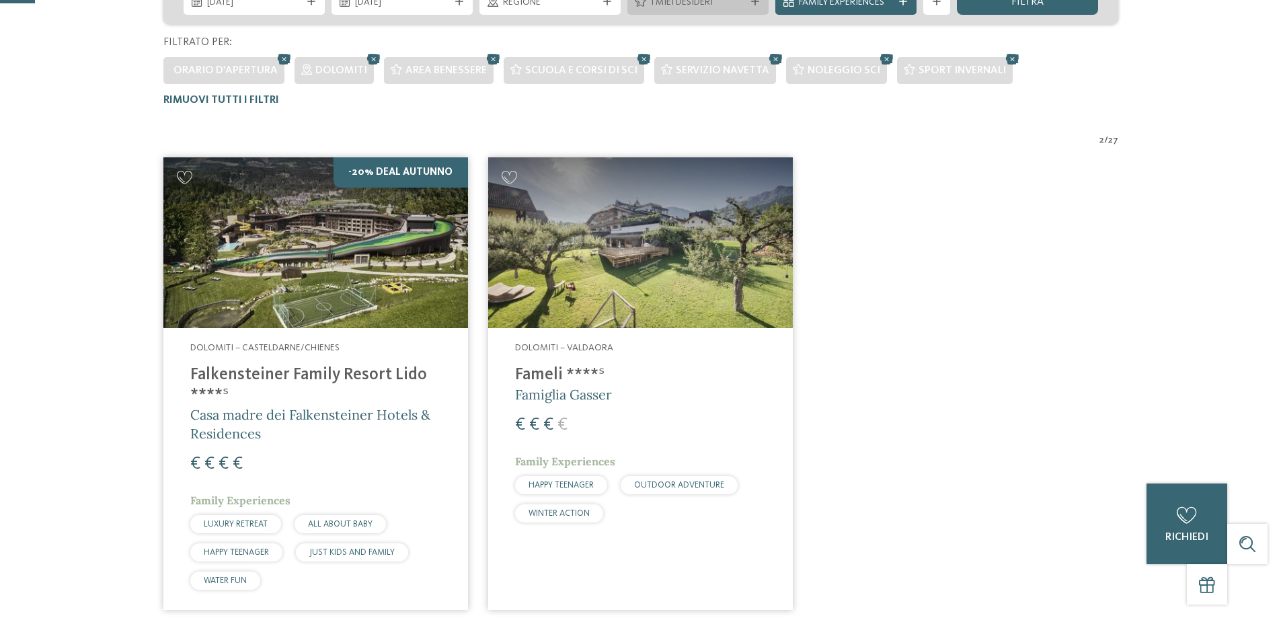
click at [700, 15] on div "I miei desideri" at bounding box center [697, 1] width 141 height 27
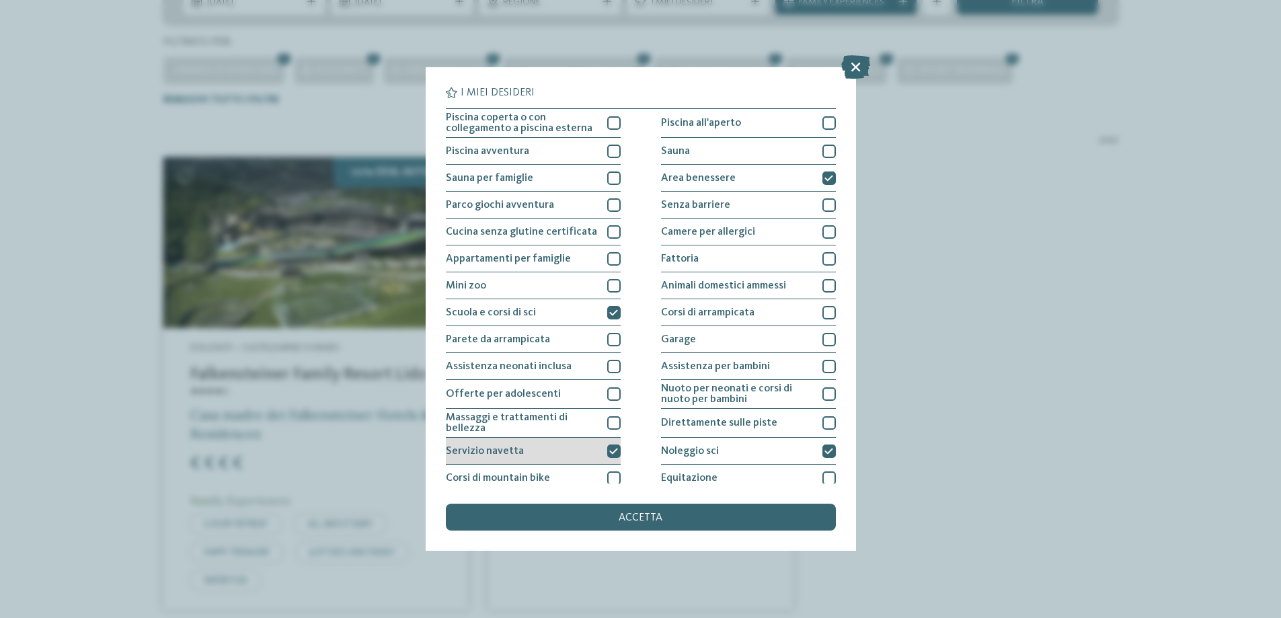
click at [596, 451] on div "Servizio navetta" at bounding box center [533, 451] width 175 height 27
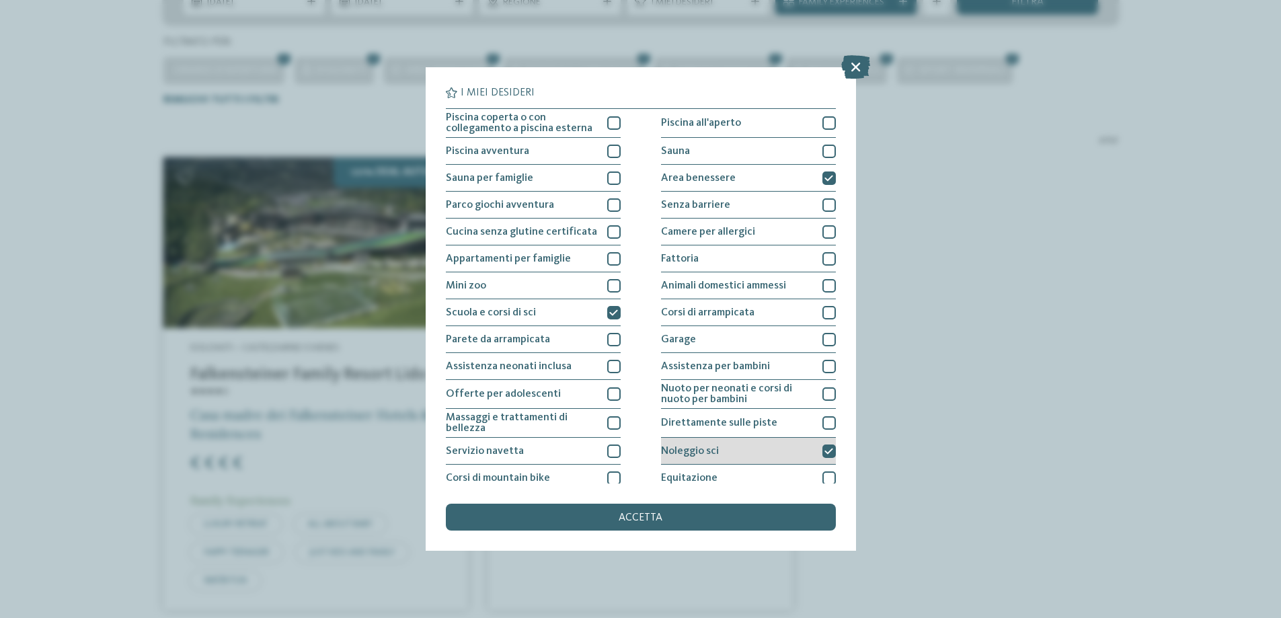
click at [795, 438] on div "Noleggio sci" at bounding box center [748, 451] width 175 height 27
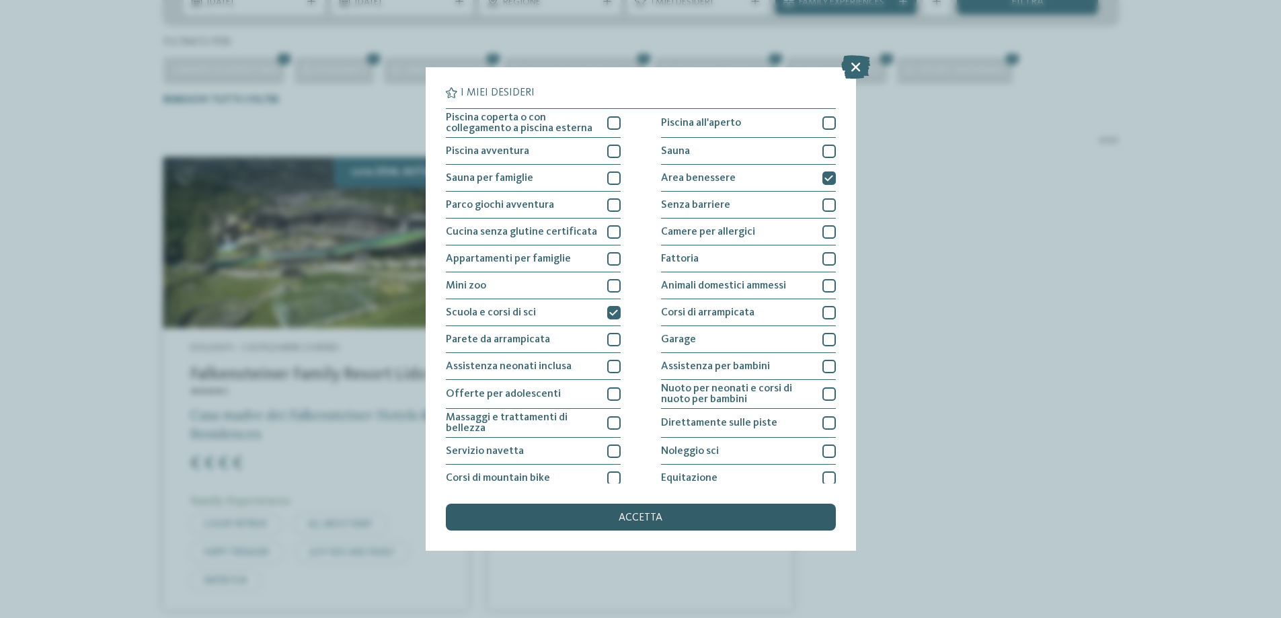
click at [662, 515] on span "accetta" at bounding box center [640, 517] width 44 height 11
